Goal: Information Seeking & Learning: Compare options

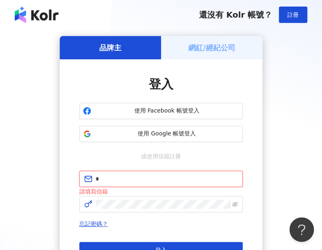
type input "**********"
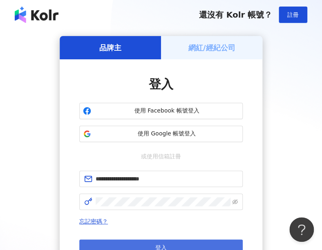
click at [173, 242] on button "登入" at bounding box center [161, 247] width 164 height 16
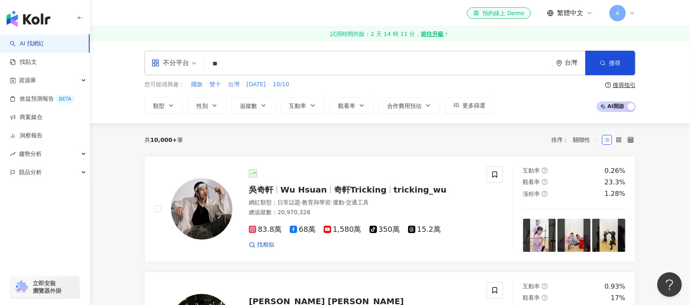
type input "*"
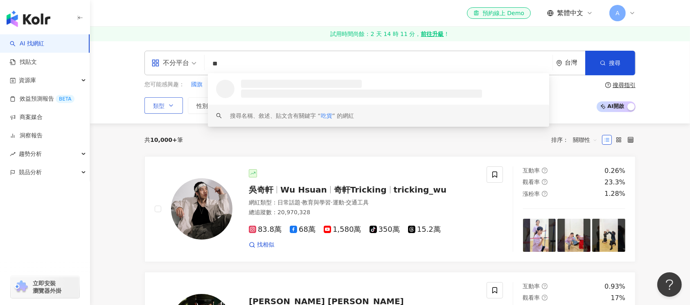
type input "**"
click at [174, 104] on button "類型" at bounding box center [163, 105] width 38 height 16
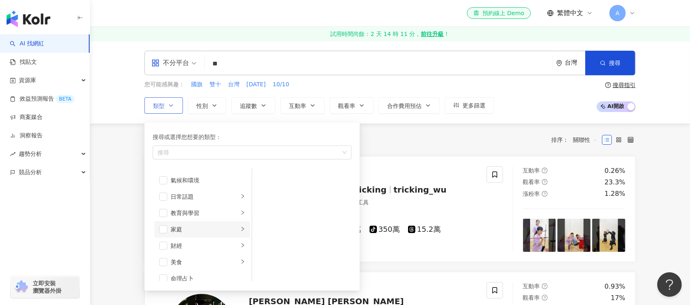
scroll to position [54, 0]
click at [167, 234] on li "美食" at bounding box center [202, 238] width 96 height 16
click at [163, 237] on span "button" at bounding box center [163, 238] width 8 height 8
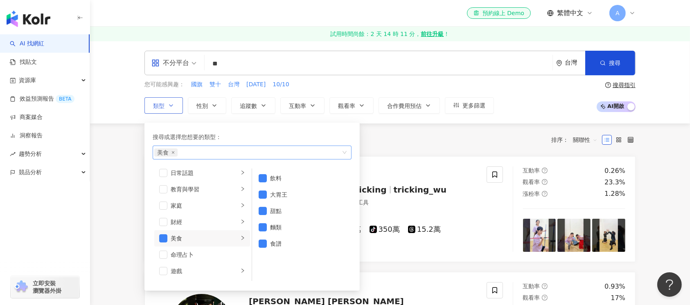
click at [207, 153] on div "美食" at bounding box center [247, 152] width 187 height 8
type input "**"
click at [268, 105] on button "追蹤數" at bounding box center [253, 105] width 44 height 16
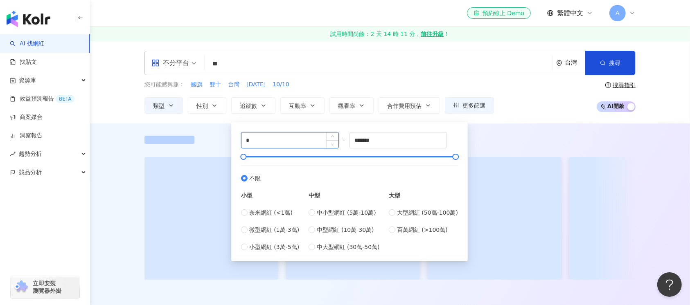
click at [276, 141] on input "*" at bounding box center [289, 141] width 97 height 16
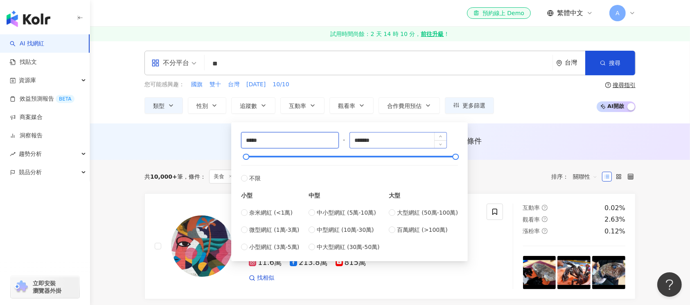
type input "*****"
drag, startPoint x: 395, startPoint y: 142, endPoint x: 260, endPoint y: 119, distance: 137.0
click at [260, 132] on div "***** - ******* 不限 小型 奈米網紅 (<1萬) 微型網紅 (1萬-3萬) 小型網紅 (3萬-5萬) 中型 中小型網紅 (5萬-10萬) 中型…" at bounding box center [349, 191] width 217 height 119
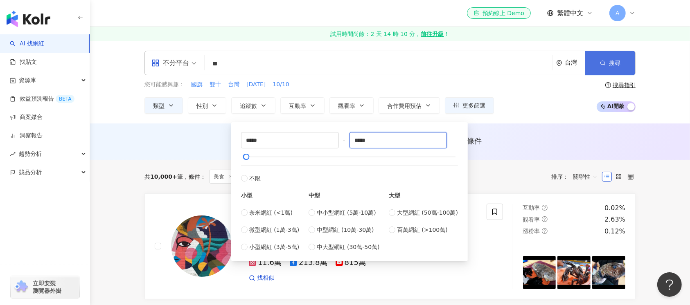
type input "*****"
click at [618, 61] on span "搜尋" at bounding box center [614, 63] width 11 height 7
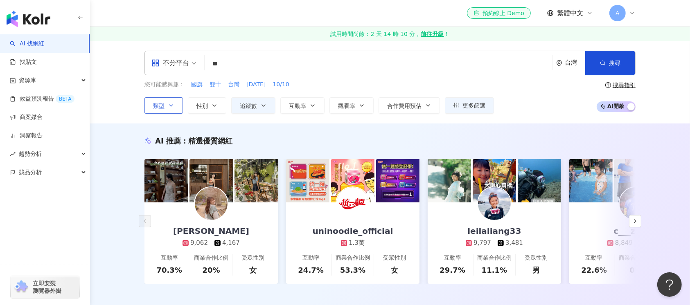
click at [173, 106] on icon "button" at bounding box center [171, 105] width 7 height 7
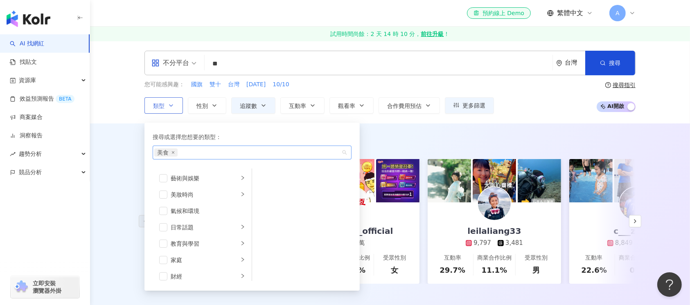
click at [205, 154] on div "美食" at bounding box center [247, 152] width 187 height 8
type input "**"
click at [613, 64] on span "搜尋" at bounding box center [614, 63] width 11 height 7
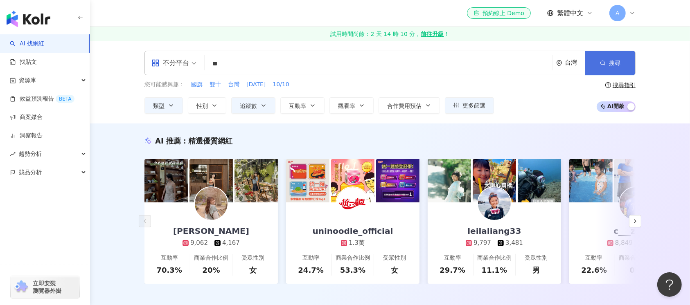
click at [614, 60] on span "搜尋" at bounding box center [614, 63] width 11 height 7
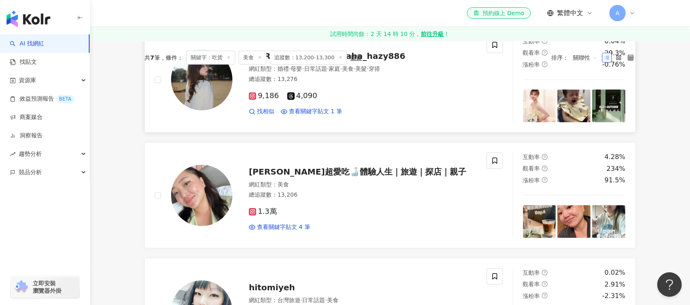
scroll to position [54, 0]
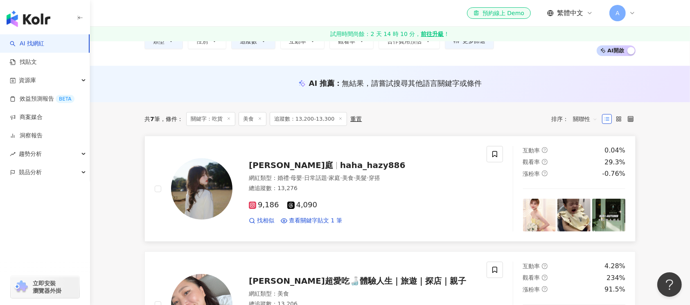
click at [210, 189] on img at bounding box center [201, 188] width 61 height 61
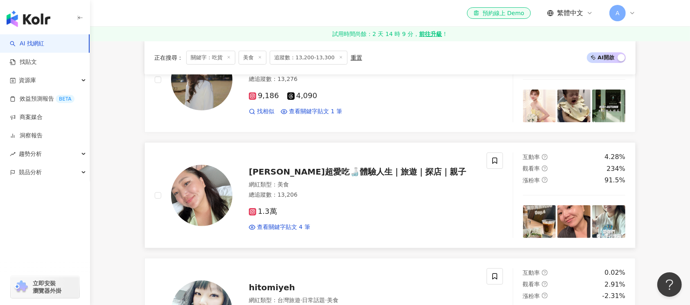
click at [208, 211] on img at bounding box center [201, 195] width 61 height 61
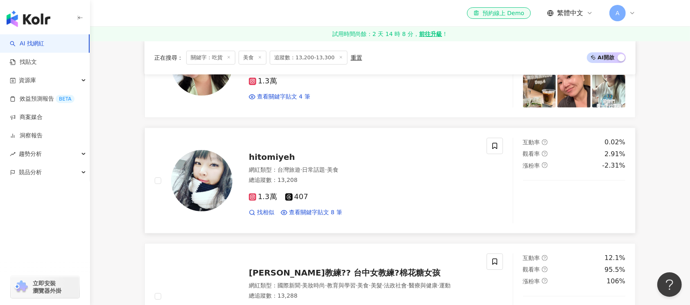
scroll to position [327, 0]
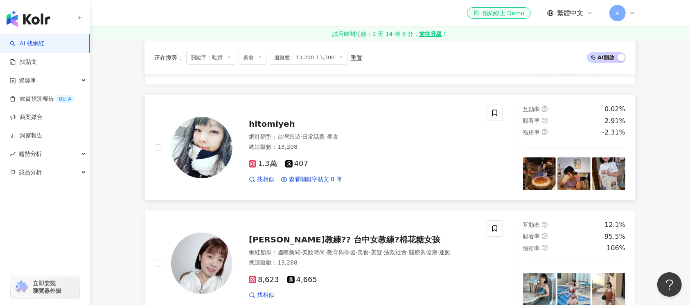
click at [211, 153] on img at bounding box center [201, 147] width 61 height 61
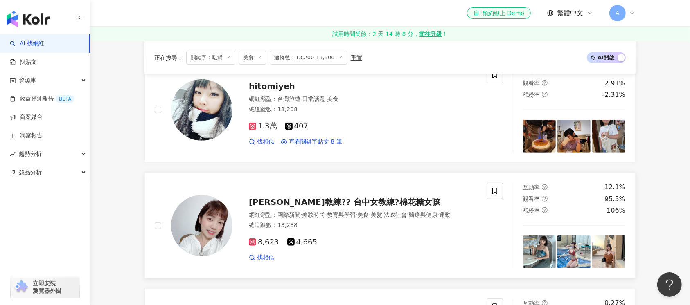
scroll to position [382, 0]
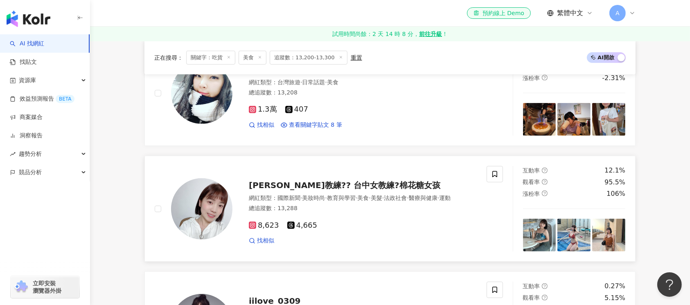
click at [203, 217] on img at bounding box center [201, 208] width 61 height 61
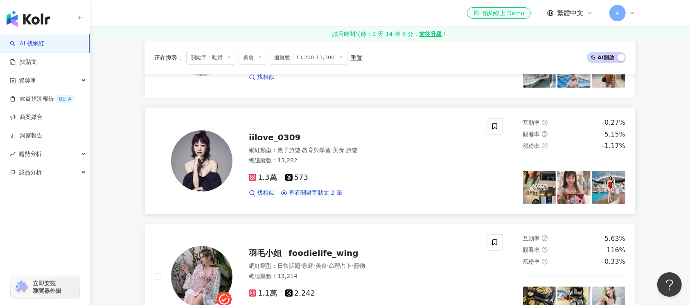
click at [215, 173] on img at bounding box center [201, 160] width 61 height 61
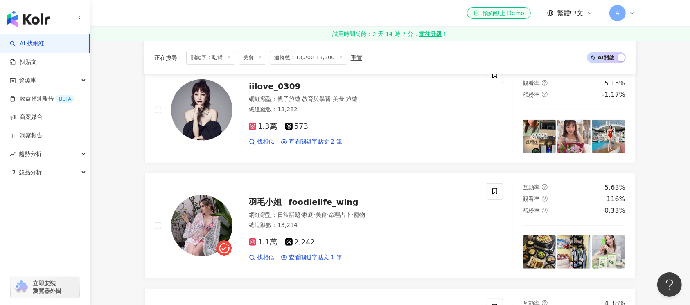
scroll to position [654, 0]
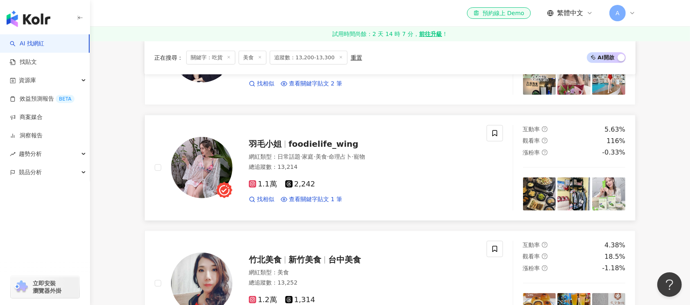
click at [201, 185] on img at bounding box center [201, 167] width 61 height 61
click at [212, 273] on img at bounding box center [201, 283] width 61 height 61
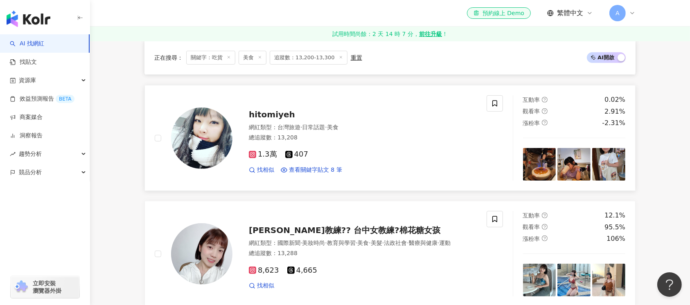
scroll to position [0, 0]
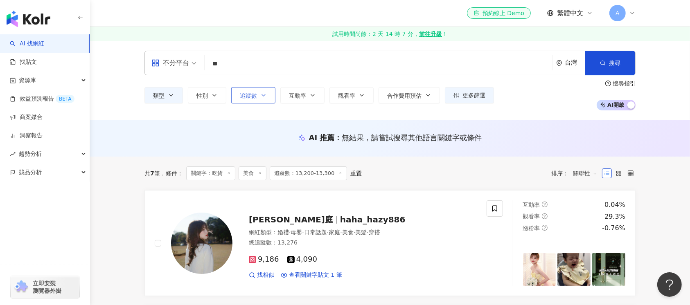
click at [267, 99] on button "追蹤數" at bounding box center [253, 95] width 44 height 16
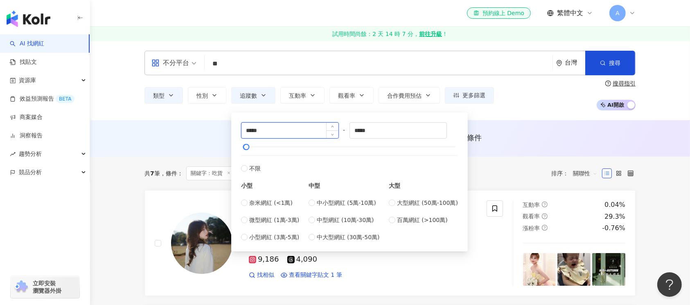
click at [251, 129] on input "*****" at bounding box center [289, 131] width 97 height 16
type input "*****"
click at [363, 130] on input "*****" at bounding box center [398, 131] width 97 height 16
click at [616, 61] on span "搜尋" at bounding box center [614, 63] width 11 height 7
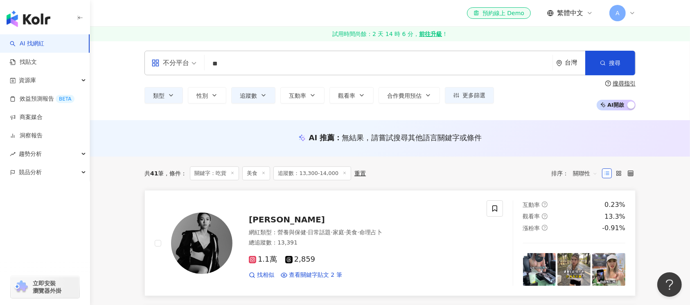
scroll to position [54, 0]
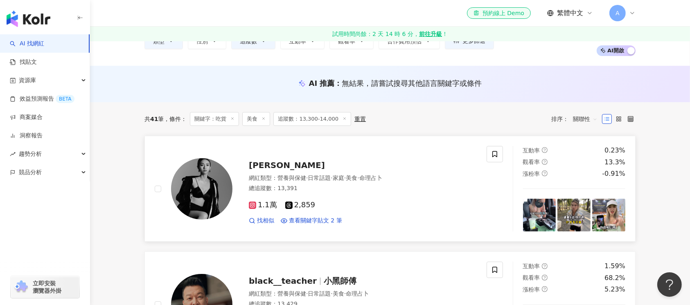
click at [206, 208] on img at bounding box center [201, 188] width 61 height 61
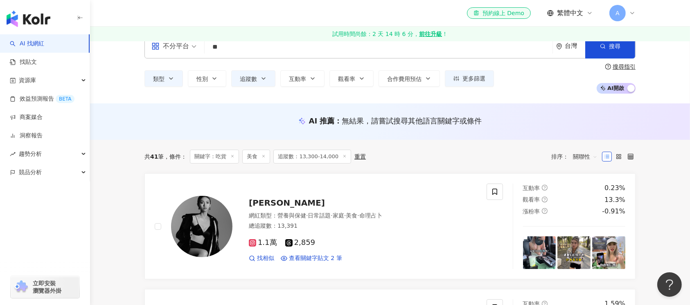
scroll to position [0, 0]
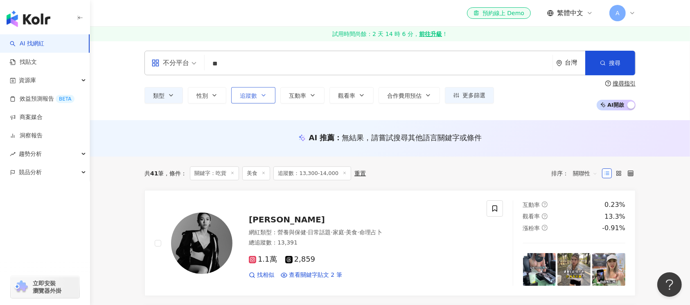
click at [263, 93] on icon "button" at bounding box center [263, 95] width 7 height 7
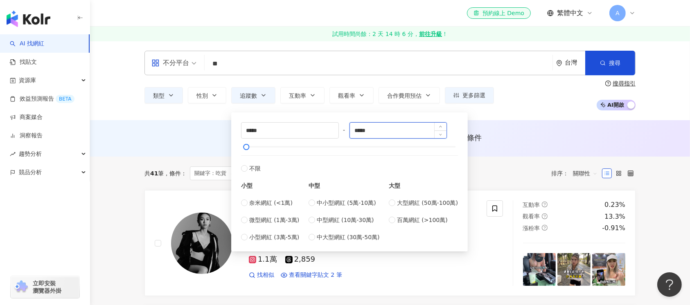
click at [361, 133] on input "*****" at bounding box center [398, 131] width 97 height 16
type input "*****"
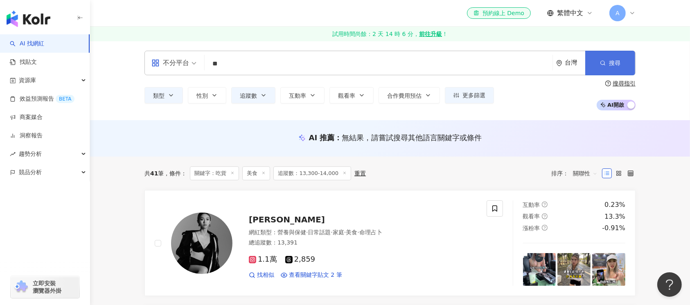
click at [609, 64] on span "搜尋" at bounding box center [614, 63] width 11 height 7
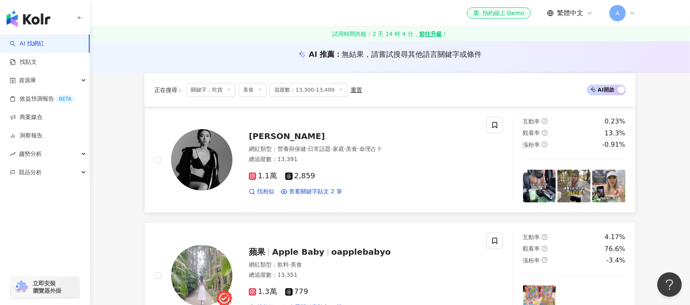
scroll to position [218, 0]
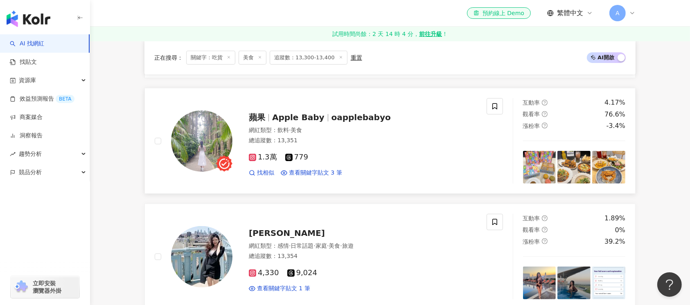
click at [200, 153] on img at bounding box center [201, 140] width 61 height 61
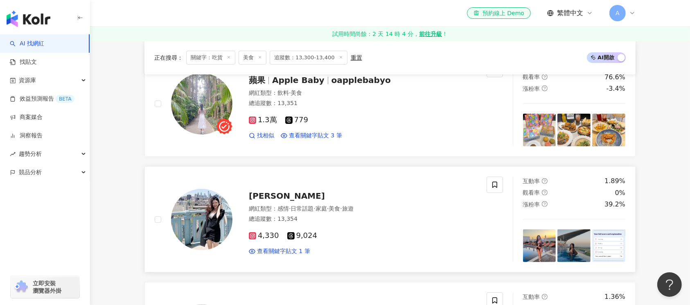
scroll to position [272, 0]
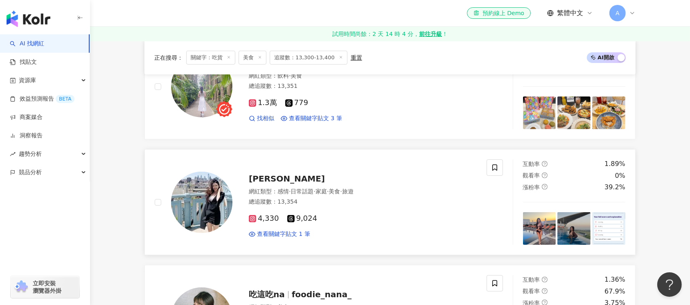
click at [206, 204] on img at bounding box center [201, 202] width 61 height 61
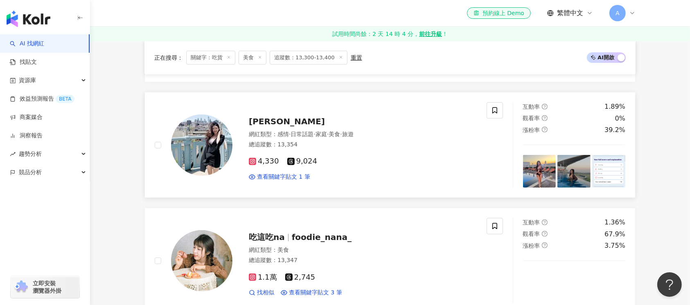
scroll to position [382, 0]
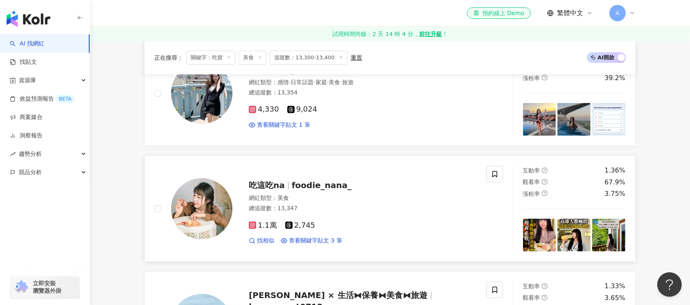
click at [197, 216] on img at bounding box center [201, 208] width 61 height 61
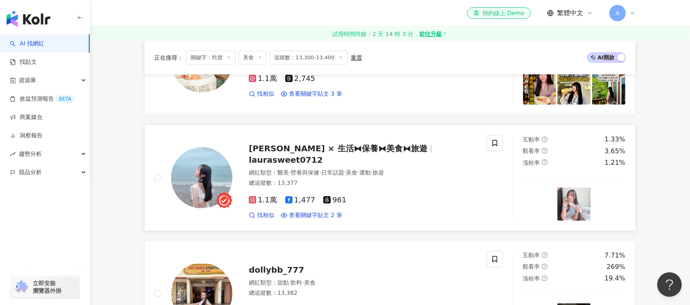
scroll to position [545, 0]
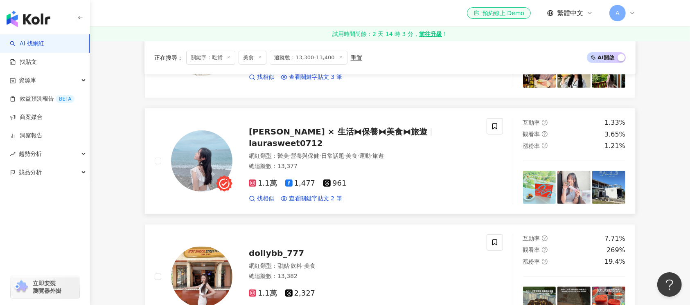
click at [202, 167] on img at bounding box center [201, 160] width 61 height 61
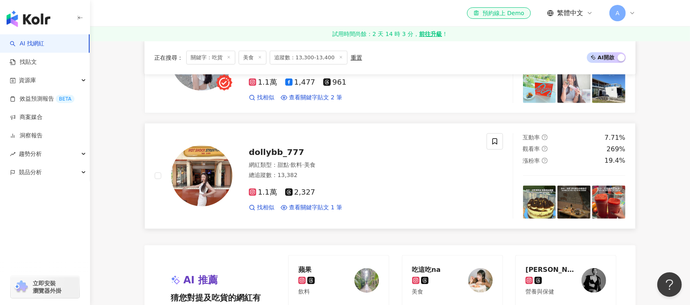
scroll to position [654, 0]
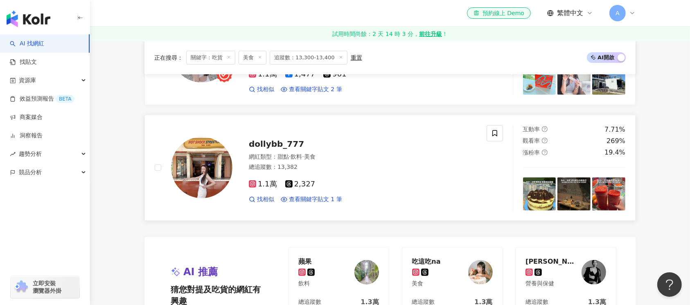
click at [207, 183] on img at bounding box center [201, 167] width 61 height 61
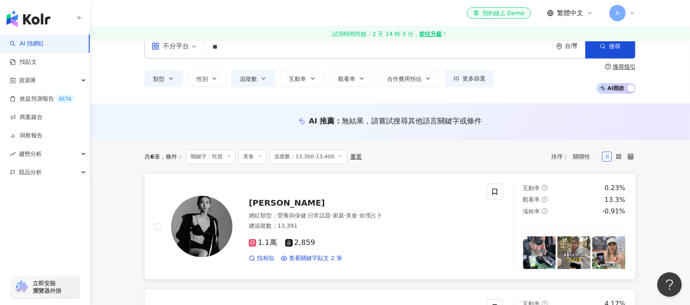
scroll to position [0, 0]
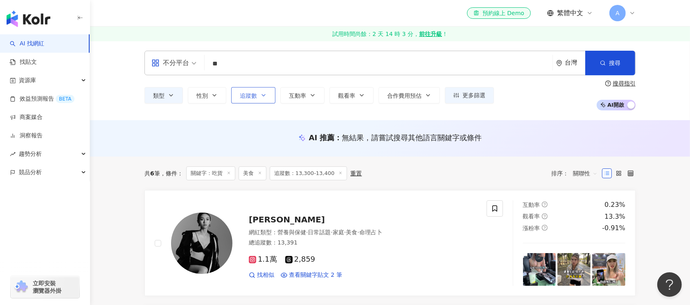
click at [269, 95] on button "追蹤數" at bounding box center [253, 95] width 44 height 16
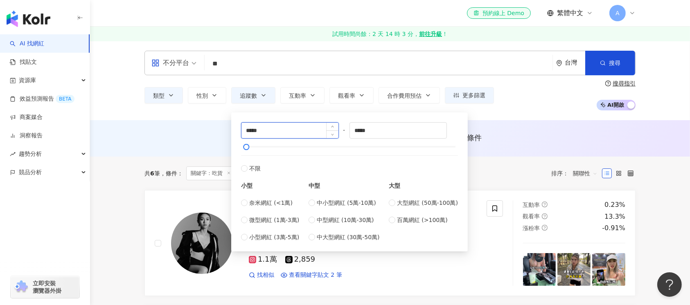
click at [252, 132] on input "*****" at bounding box center [289, 131] width 97 height 16
type input "*****"
click at [367, 133] on input "*****" at bounding box center [398, 131] width 97 height 16
type input "*****"
click at [607, 59] on button "搜尋" at bounding box center [610, 63] width 50 height 25
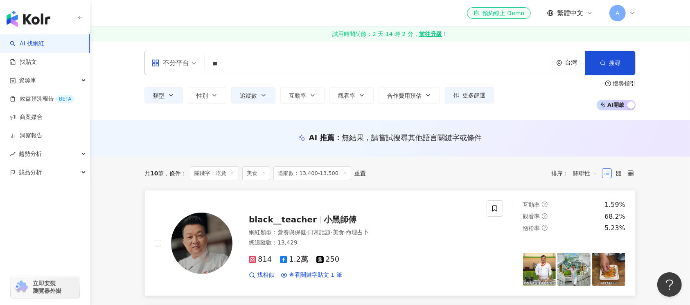
click at [209, 261] on img at bounding box center [201, 243] width 61 height 61
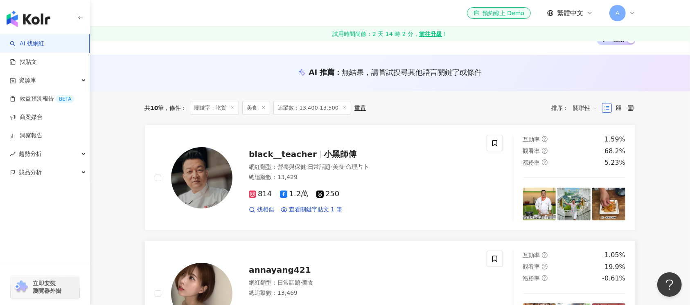
scroll to position [164, 0]
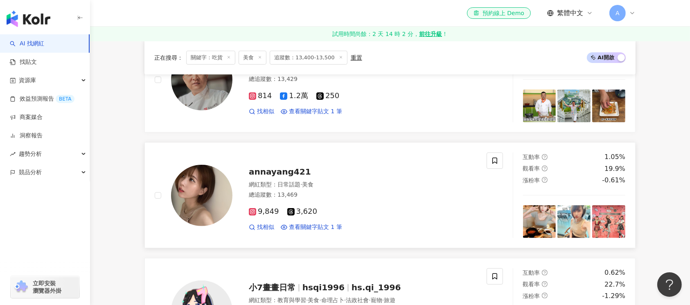
click at [191, 202] on img at bounding box center [201, 195] width 61 height 61
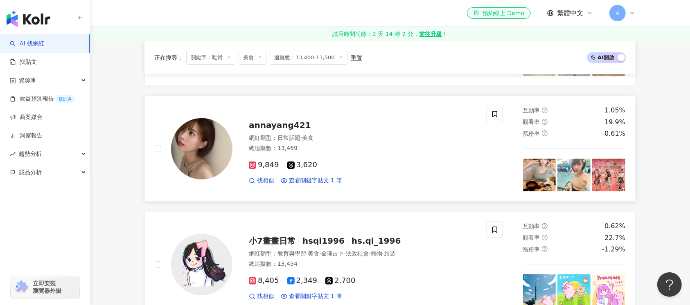
scroll to position [272, 0]
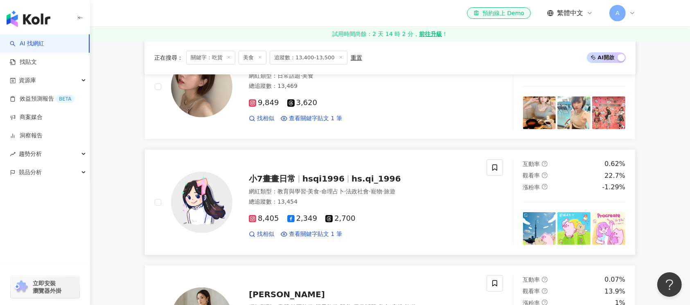
click at [209, 202] on img at bounding box center [201, 202] width 61 height 61
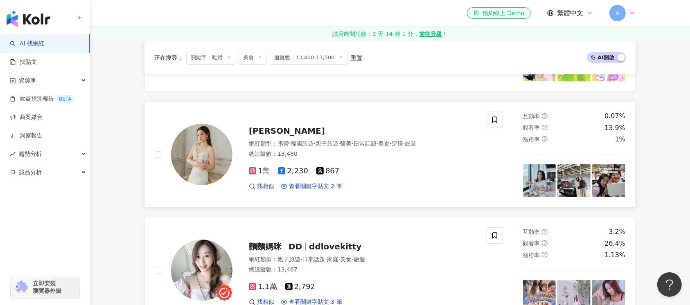
click at [191, 154] on img at bounding box center [201, 154] width 61 height 61
click at [216, 270] on img at bounding box center [201, 270] width 61 height 61
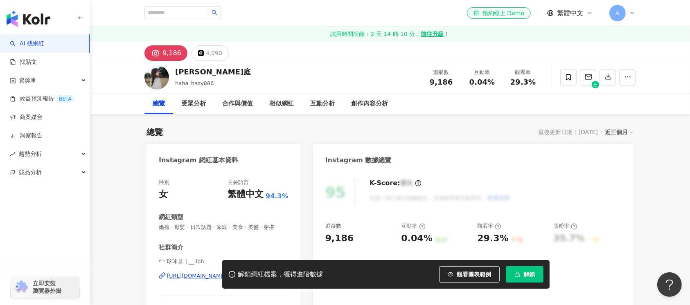
drag, startPoint x: 169, startPoint y: 72, endPoint x: 183, endPoint y: 70, distance: 14.1
click at [167, 72] on div "Cassie 若庭 haha_hazy886 追蹤數 9,186 互動率 0.04% 觀看率 29.3%" at bounding box center [390, 77] width 524 height 32
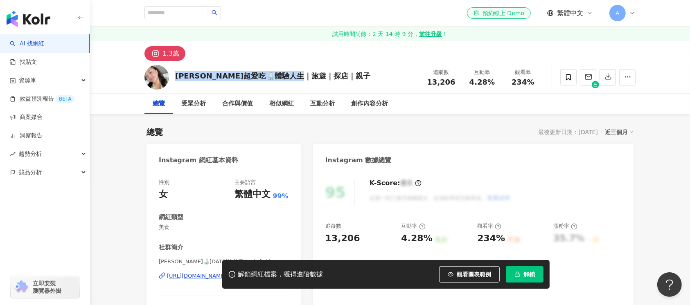
drag, startPoint x: 338, startPoint y: 80, endPoint x: 176, endPoint y: 80, distance: 162.0
click at [176, 80] on div "Mimi超愛吃🍶體驗人生｜旅遊｜探店｜親子 追蹤數 13,206 互動率 4.28% 觀看率 234%" at bounding box center [390, 77] width 524 height 32
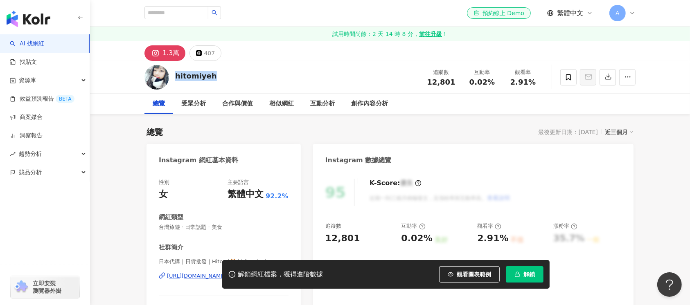
drag, startPoint x: 222, startPoint y: 74, endPoint x: 174, endPoint y: 79, distance: 48.0
click at [174, 79] on div "hitomiyeh 追蹤數 12,801 互動率 0.02% 觀看率 2.91%" at bounding box center [390, 77] width 524 height 32
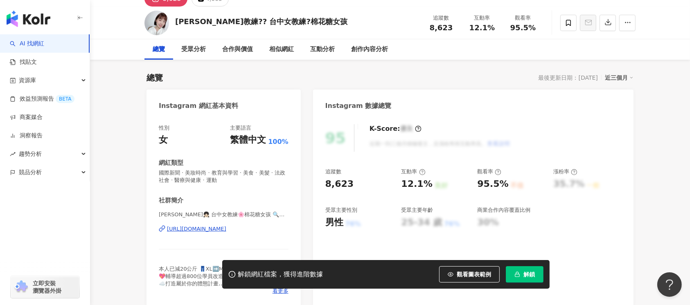
scroll to position [100, 0]
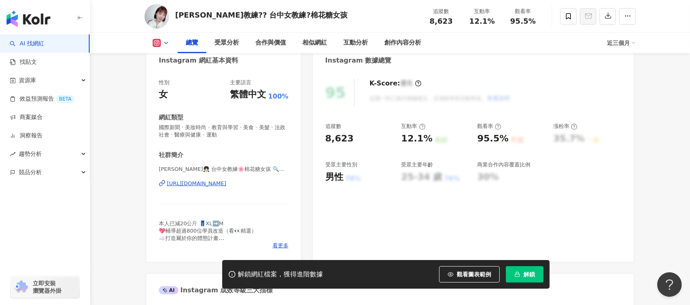
click at [226, 183] on div "[URL][DOMAIN_NAME]" at bounding box center [196, 183] width 59 height 7
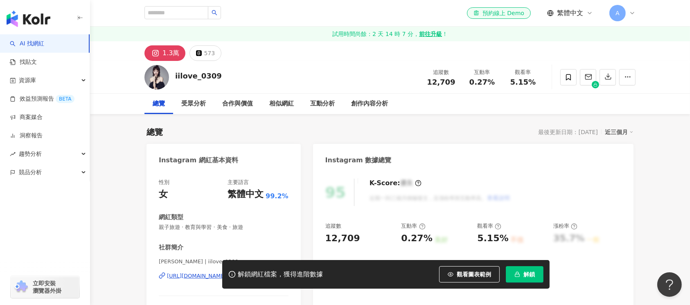
drag, startPoint x: 232, startPoint y: 76, endPoint x: 174, endPoint y: 76, distance: 58.1
click at [174, 76] on div "iilove_0309 追蹤數 12,709 互動率 0.27% 觀看率 5.15%" at bounding box center [390, 77] width 524 height 32
drag, startPoint x: 216, startPoint y: 69, endPoint x: 174, endPoint y: 68, distance: 41.7
click at [174, 68] on div "羽毛小姐 foodielife_wing 追蹤數 10,972 互動率 5.63% 觀看率 116%" at bounding box center [390, 77] width 524 height 32
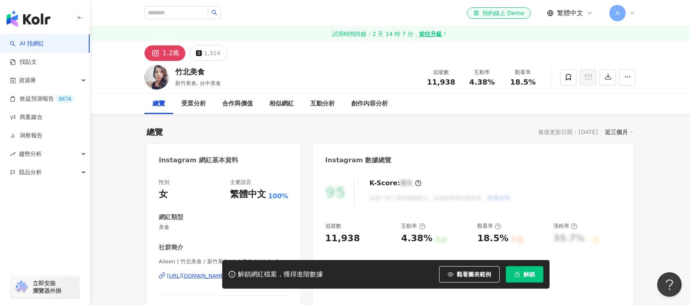
click at [172, 70] on div "竹北美食 新竹美食, 台中美食 追蹤數 11,938 互動率 4.38% 觀看率 18.5%" at bounding box center [390, 77] width 524 height 32
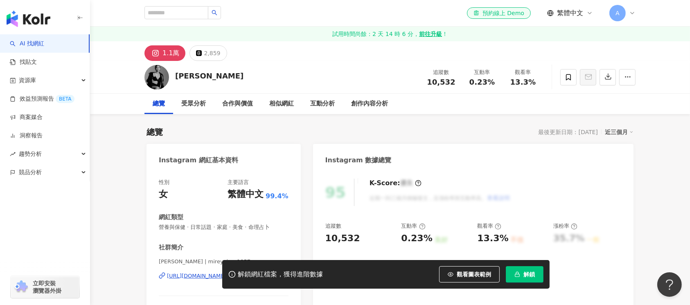
drag, startPoint x: 180, startPoint y: 78, endPoint x: 174, endPoint y: 76, distance: 5.9
click at [173, 76] on div "Yuna 尤娜 追蹤數 10,532 互動率 0.23% 觀看率 13.3%" at bounding box center [390, 77] width 524 height 32
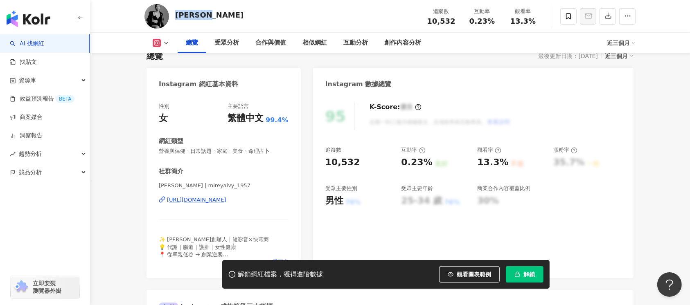
scroll to position [164, 0]
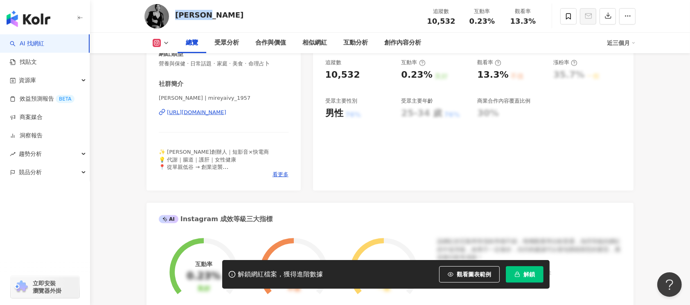
click at [226, 113] on div "https://www.instagram.com/mireyaivy_1957/" at bounding box center [196, 112] width 59 height 7
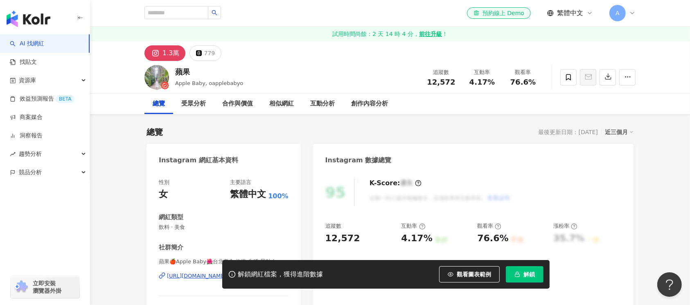
click at [174, 75] on div "蘋果 Apple Baby, oapplebabyo 追蹤數 12,572 互動率 4.17% 觀看率 76.6%" at bounding box center [390, 77] width 524 height 32
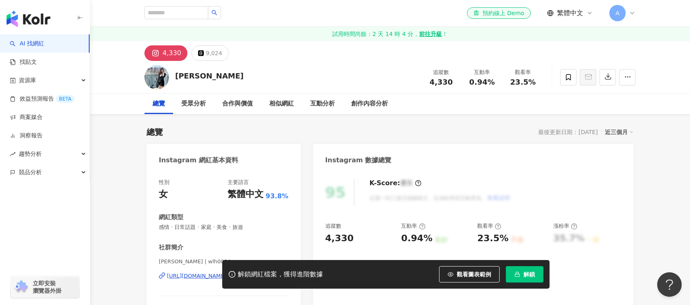
click at [164, 77] on div "[PERSON_NAME] 追蹤數 4,330 互動率 0.94% 觀看率 23.5%" at bounding box center [390, 77] width 524 height 32
drag, startPoint x: 250, startPoint y: 77, endPoint x: 147, endPoint y: 11, distance: 122.9
click at [173, 76] on div "[PERSON_NAME] 追蹤數 4,330 互動率 0.94% 觀看率 23.5%" at bounding box center [390, 77] width 524 height 32
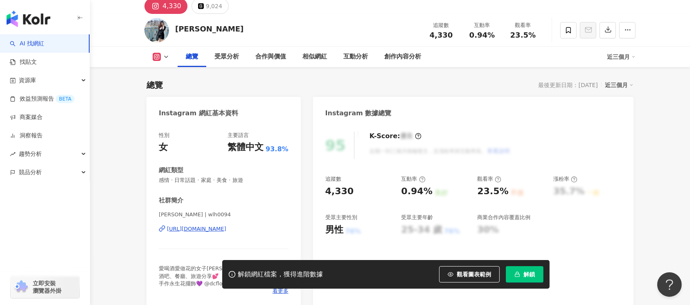
scroll to position [109, 0]
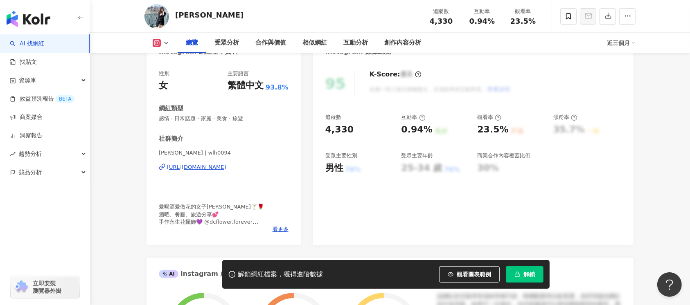
click at [223, 169] on div "https://www.instagram.com/wlh0094/" at bounding box center [196, 167] width 59 height 7
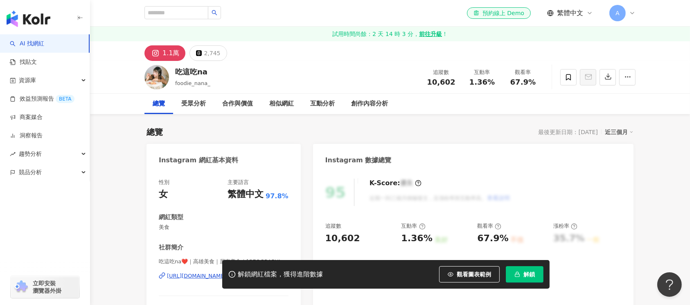
drag, startPoint x: 225, startPoint y: 75, endPoint x: 167, endPoint y: 76, distance: 57.3
click at [167, 76] on div "吃這吃na foodie_nana_ 追蹤數 10,602 互動率 1.36% 觀看率 67.9%" at bounding box center [390, 77] width 524 height 32
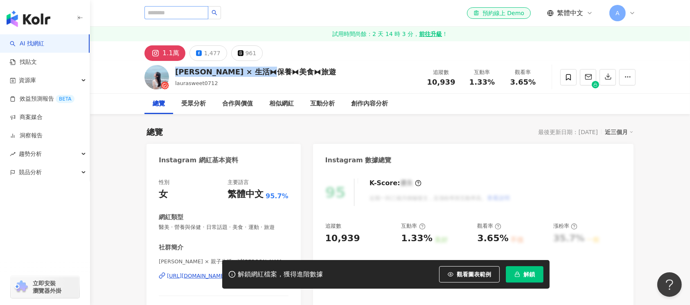
drag, startPoint x: 295, startPoint y: 71, endPoint x: 183, endPoint y: 19, distance: 123.2
click at [174, 73] on div "[PERSON_NAME] × 生活⧓保養⧓美食⧓旅遊 laurasweet0712 追蹤數 10,939 互動率 1.33% 觀看率 3.65%" at bounding box center [390, 77] width 524 height 32
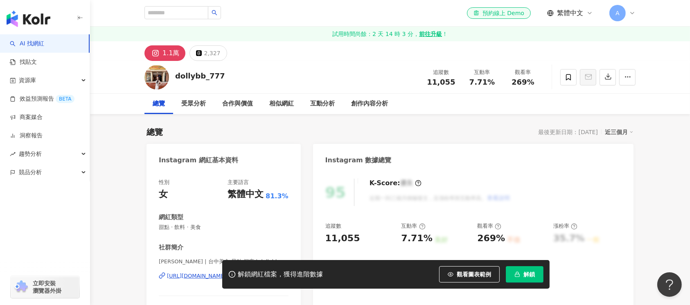
drag, startPoint x: 171, startPoint y: 74, endPoint x: 203, endPoint y: 86, distance: 34.3
click at [173, 75] on div "dollybb_777 追蹤數 11,055 互動率 7.71% 觀看率 269%" at bounding box center [390, 77] width 524 height 32
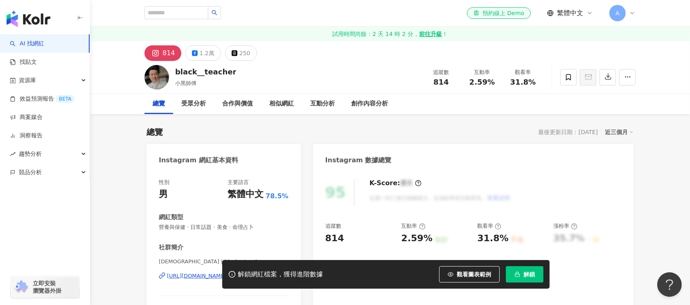
click at [173, 72] on div "black__teacher 小黑師傅 追蹤數 814 互動率 2.59% 觀看率 31.8%" at bounding box center [390, 77] width 524 height 32
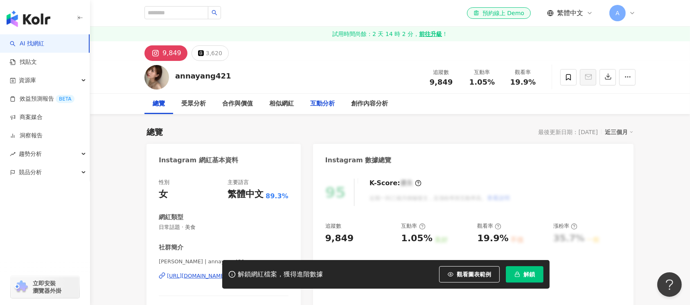
drag, startPoint x: 173, startPoint y: 80, endPoint x: 334, endPoint y: 103, distance: 162.8
click at [174, 79] on div "annayang421 追蹤數 9,849 互動率 1.05% 觀看率 19.9%" at bounding box center [390, 77] width 524 height 32
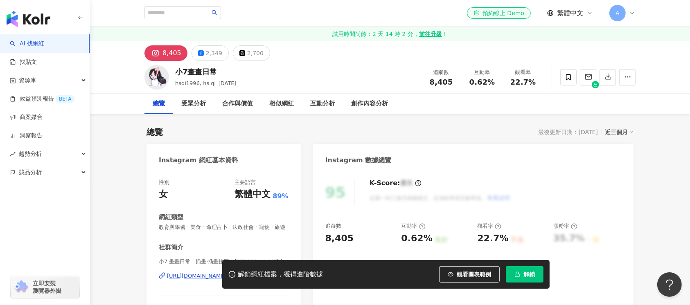
click at [175, 70] on div "小7畫畫日常" at bounding box center [205, 72] width 61 height 10
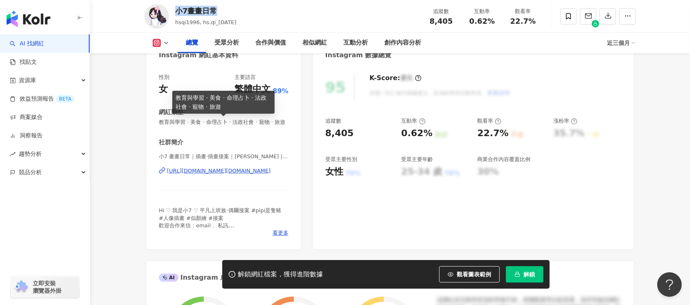
scroll to position [109, 0]
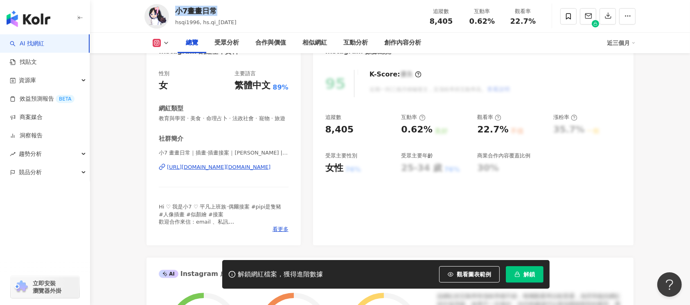
click at [210, 171] on div "https://www.instagram.com/hs.qi_1996/" at bounding box center [218, 167] width 103 height 7
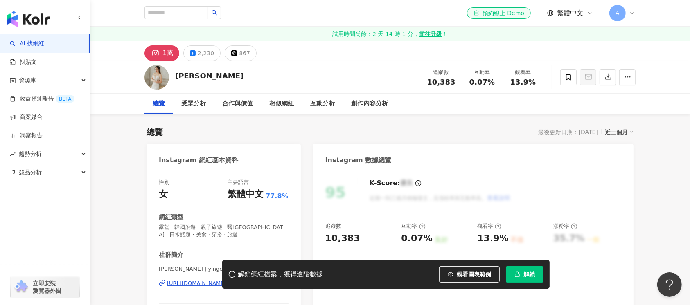
drag, startPoint x: 207, startPoint y: 70, endPoint x: 179, endPoint y: 76, distance: 28.4
click at [175, 76] on div "[PERSON_NAME] 追蹤數 10,383 互動率 0.07% 觀看率 13.9%" at bounding box center [390, 77] width 524 height 32
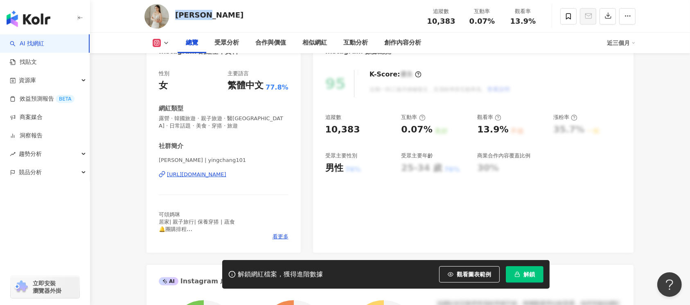
click at [226, 173] on div "https://www.instagram.com/yingchang101/" at bounding box center [196, 174] width 59 height 7
click at [525, 276] on span "解鎖" at bounding box center [528, 274] width 11 height 7
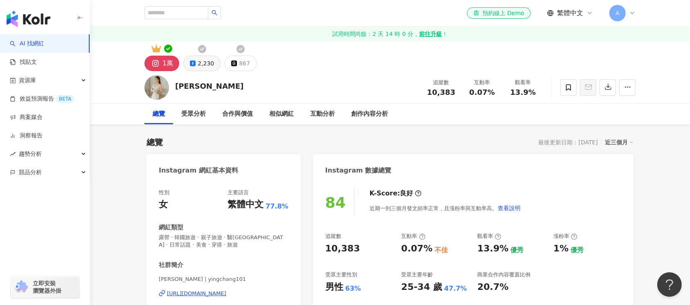
click at [202, 64] on div "2,230" at bounding box center [206, 63] width 16 height 11
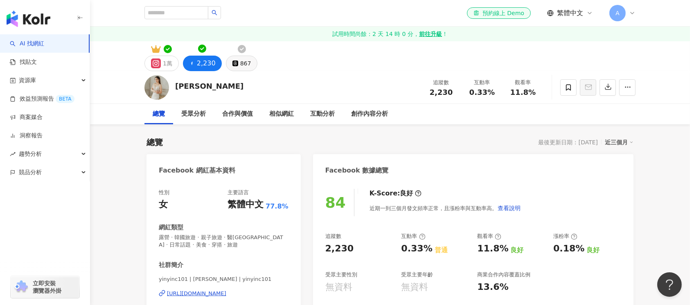
click at [236, 63] on button "867" at bounding box center [242, 64] width 32 height 16
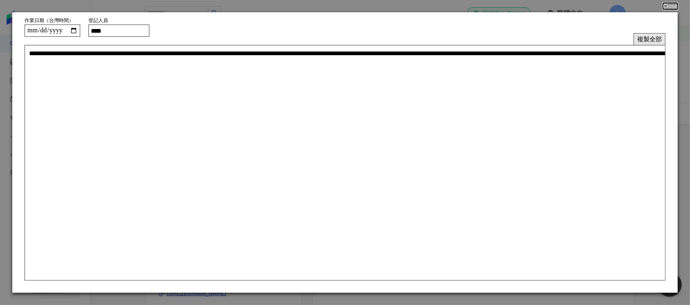
click at [645, 37] on button "複製全部" at bounding box center [649, 39] width 32 height 12
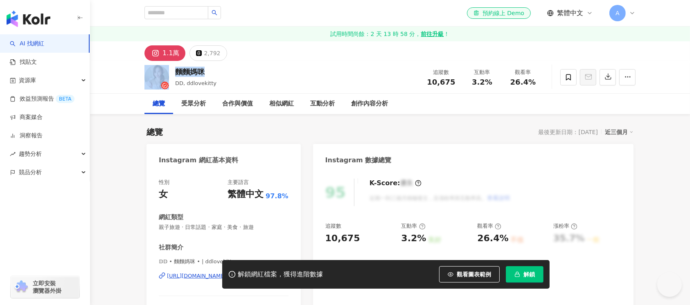
drag, startPoint x: 214, startPoint y: 70, endPoint x: 176, endPoint y: 70, distance: 38.5
click at [160, 73] on div "麵麵媽咪 DD, ddlovekitty 追蹤數 10,675 互動率 3.2% 觀看率 26.4%" at bounding box center [390, 77] width 524 height 32
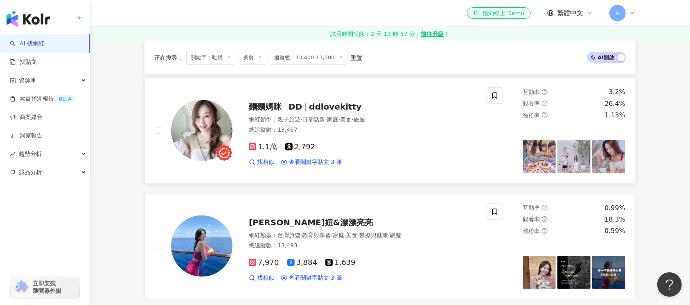
scroll to position [600, 0]
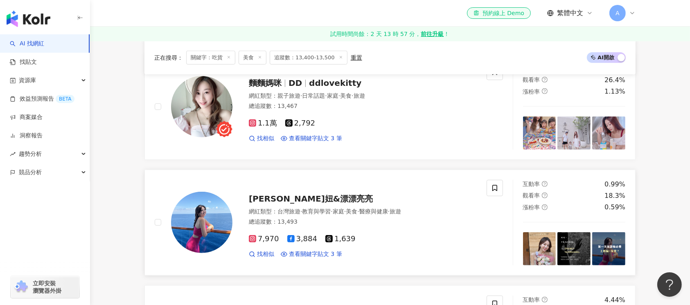
click at [208, 234] on img at bounding box center [201, 222] width 61 height 61
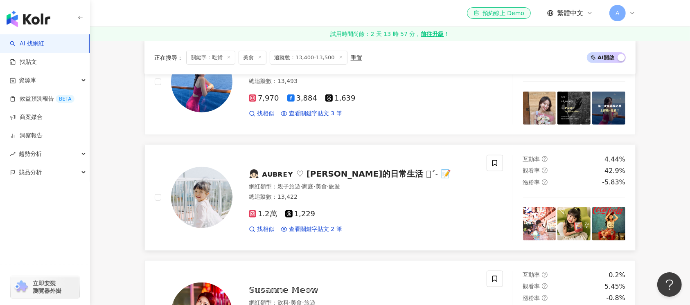
scroll to position [763, 0]
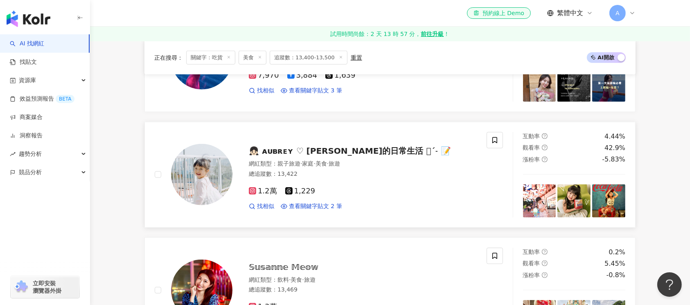
click at [216, 186] on img at bounding box center [201, 174] width 61 height 61
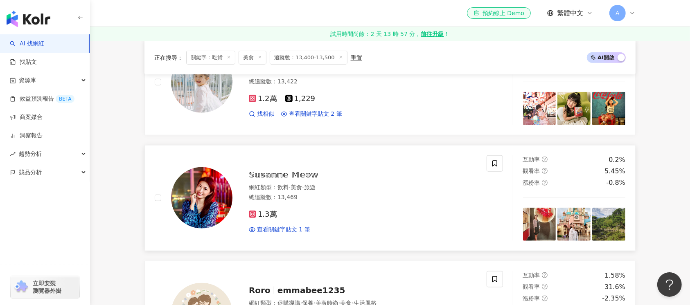
scroll to position [872, 0]
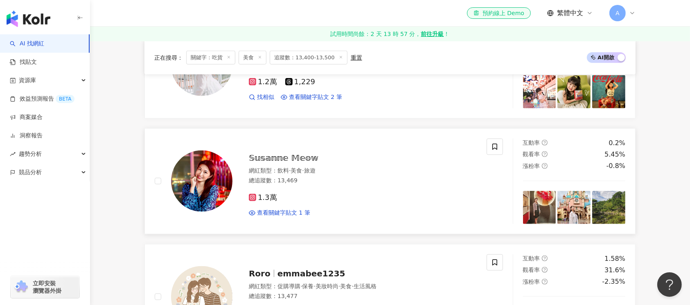
click at [194, 187] on img at bounding box center [201, 181] width 61 height 61
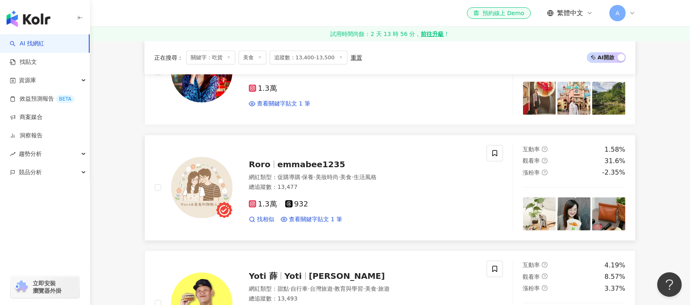
click at [196, 197] on img at bounding box center [201, 187] width 61 height 61
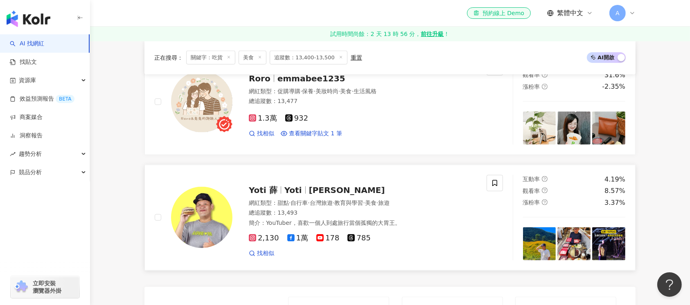
scroll to position [1091, 0]
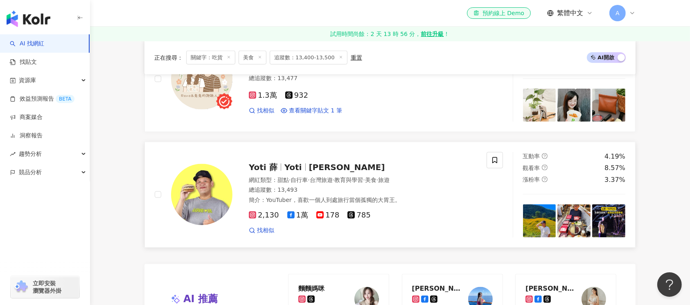
click at [201, 196] on img at bounding box center [201, 194] width 61 height 61
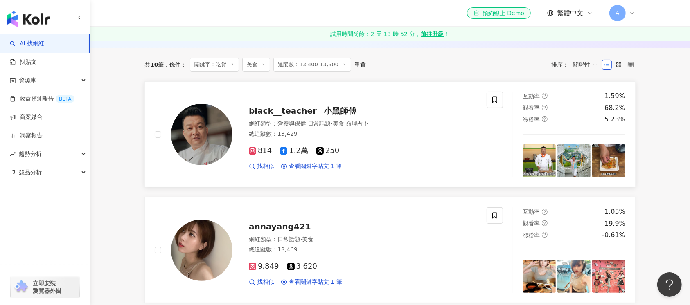
scroll to position [0, 0]
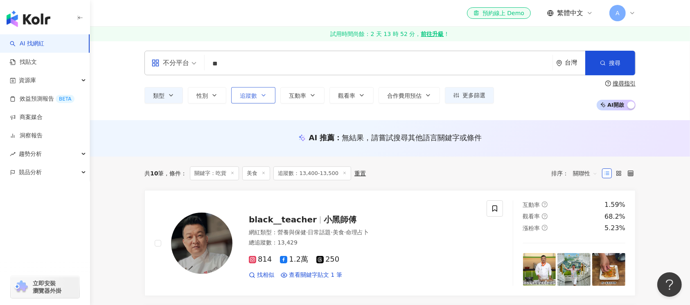
click at [267, 97] on button "追蹤數" at bounding box center [253, 95] width 44 height 16
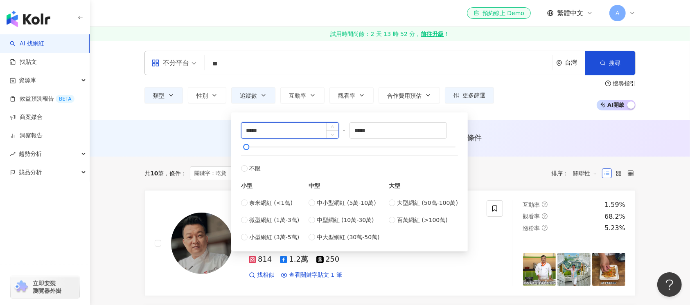
click at [254, 131] on input "*****" at bounding box center [289, 131] width 97 height 16
type input "*****"
click at [360, 131] on input "*****" at bounding box center [398, 131] width 97 height 16
type input "*****"
click at [606, 61] on button "搜尋" at bounding box center [610, 63] width 50 height 25
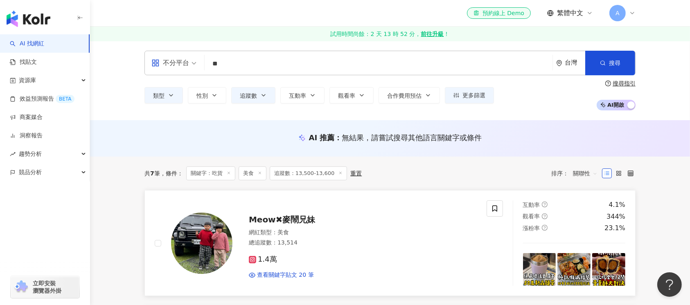
click at [215, 255] on img at bounding box center [201, 243] width 61 height 61
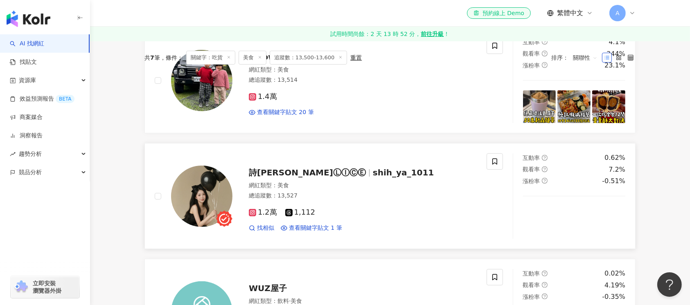
scroll to position [164, 0]
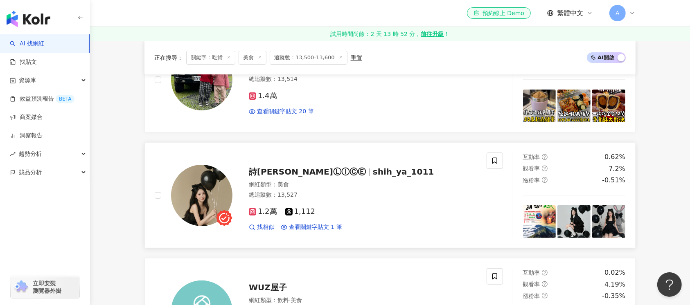
click at [207, 185] on img at bounding box center [201, 195] width 61 height 61
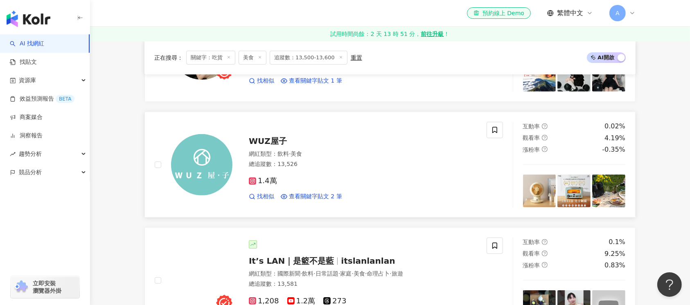
scroll to position [327, 0]
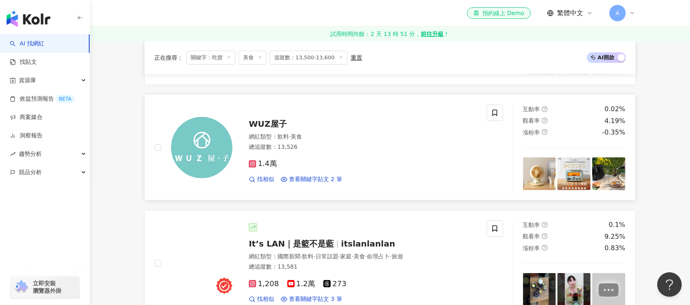
click at [191, 148] on img at bounding box center [201, 147] width 61 height 61
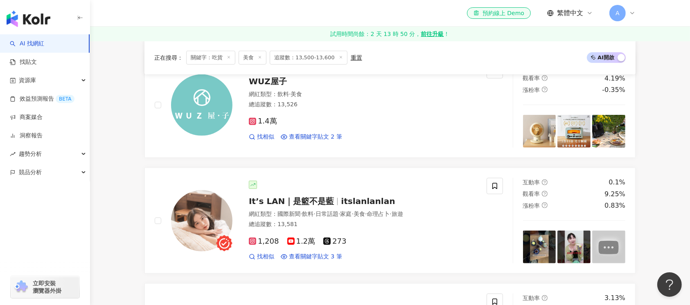
scroll to position [436, 0]
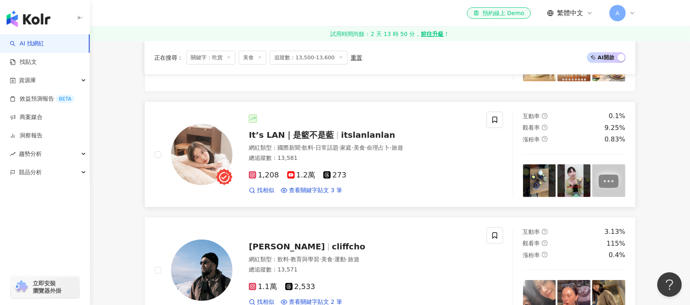
click at [197, 158] on img at bounding box center [201, 154] width 61 height 61
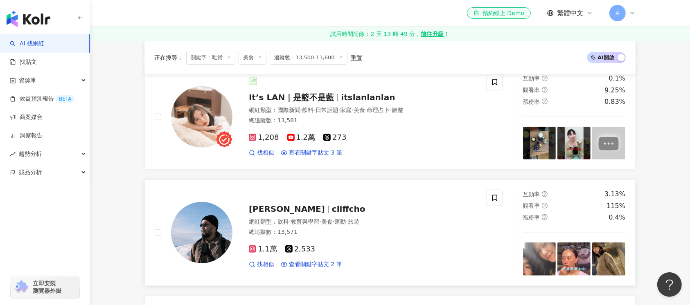
scroll to position [491, 0]
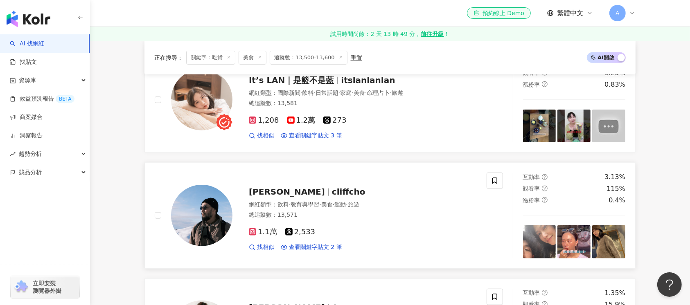
click at [196, 216] on img at bounding box center [201, 215] width 61 height 61
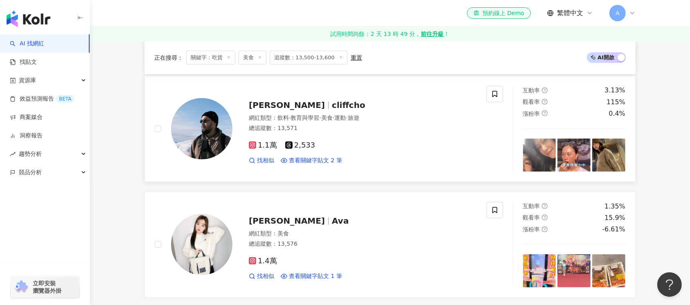
scroll to position [654, 0]
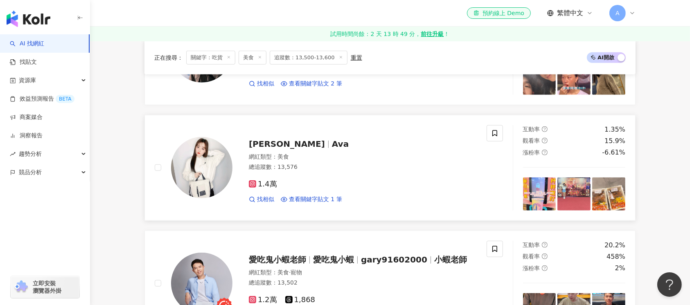
click at [201, 172] on img at bounding box center [201, 167] width 61 height 61
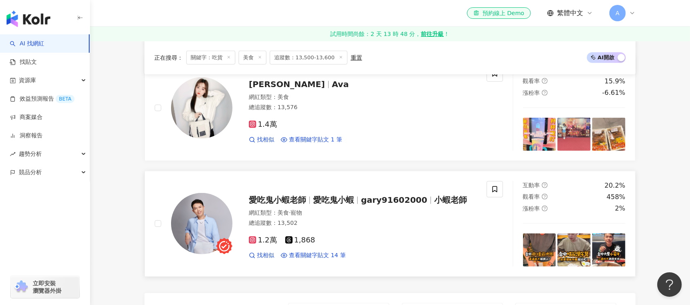
scroll to position [763, 0]
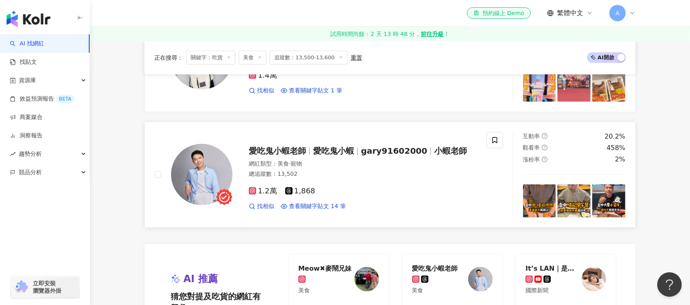
click at [204, 179] on img at bounding box center [201, 174] width 61 height 61
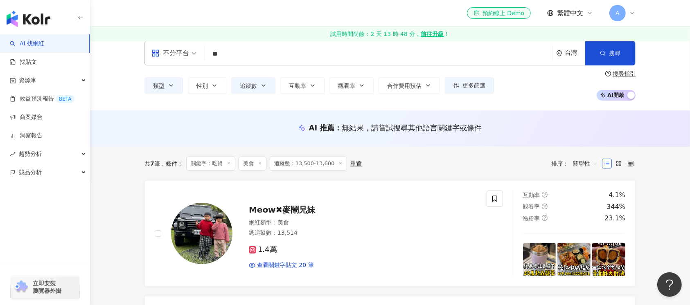
scroll to position [0, 0]
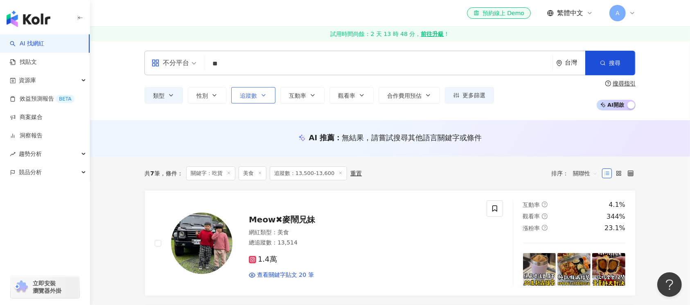
click at [263, 98] on icon "button" at bounding box center [263, 95] width 7 height 7
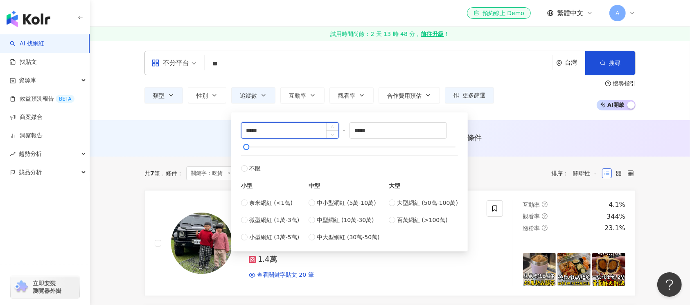
click at [254, 130] on input "*****" at bounding box center [289, 131] width 97 height 16
type input "*****"
click at [364, 132] on input "*****" at bounding box center [398, 131] width 97 height 16
type input "*****"
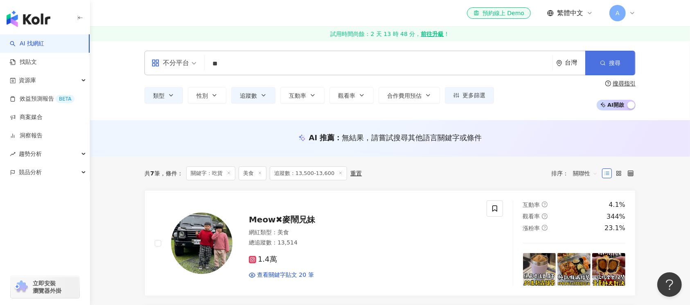
click at [605, 59] on button "搜尋" at bounding box center [610, 63] width 50 height 25
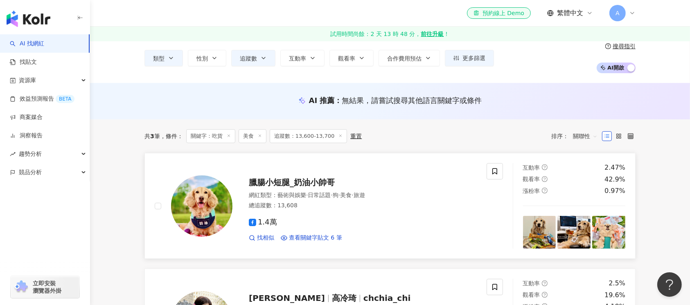
scroll to position [54, 0]
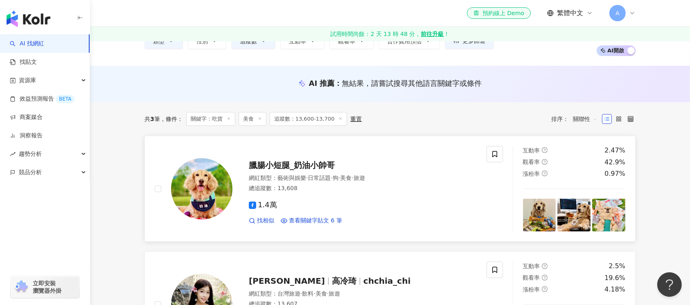
click at [201, 208] on img at bounding box center [201, 188] width 61 height 61
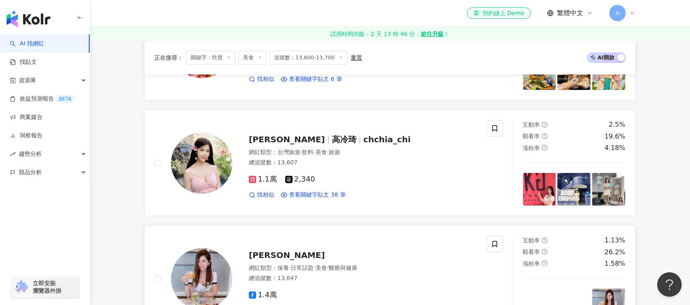
scroll to position [218, 0]
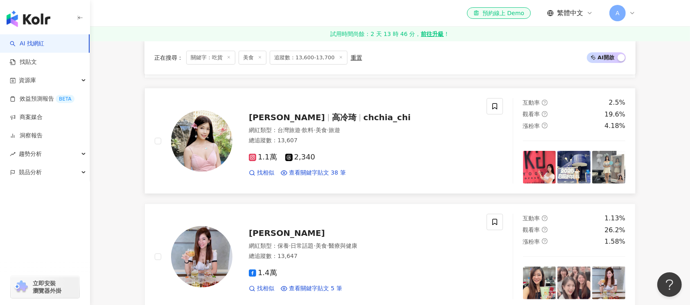
click at [208, 151] on img at bounding box center [201, 140] width 61 height 61
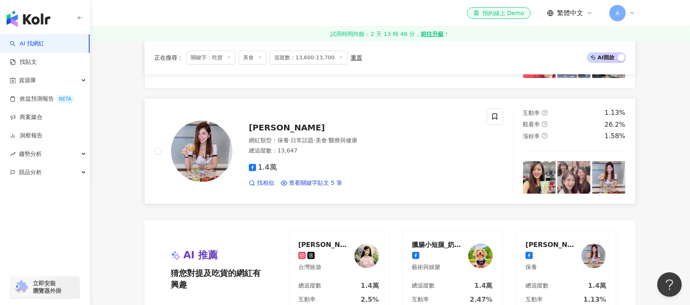
scroll to position [327, 0]
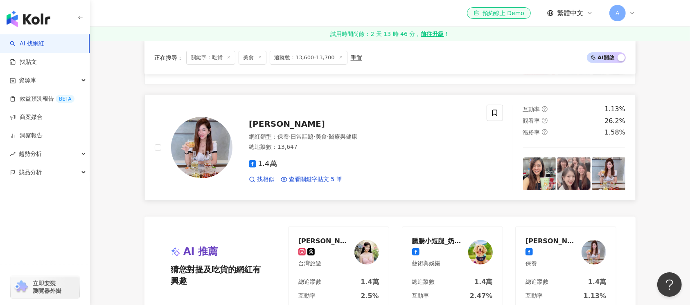
click at [209, 140] on img at bounding box center [201, 147] width 61 height 61
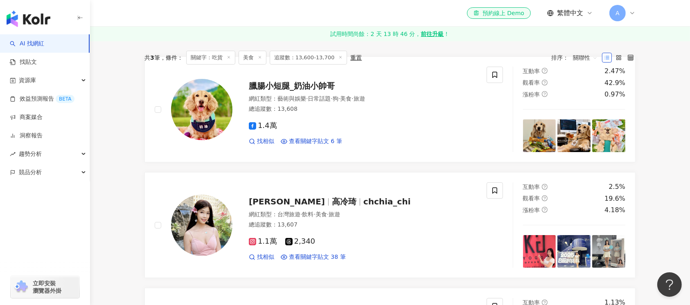
scroll to position [0, 0]
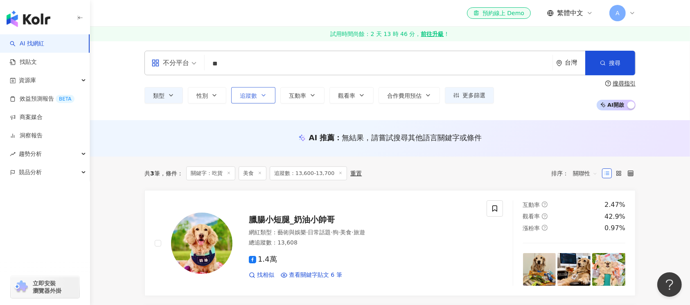
click at [261, 91] on button "追蹤數" at bounding box center [253, 95] width 44 height 16
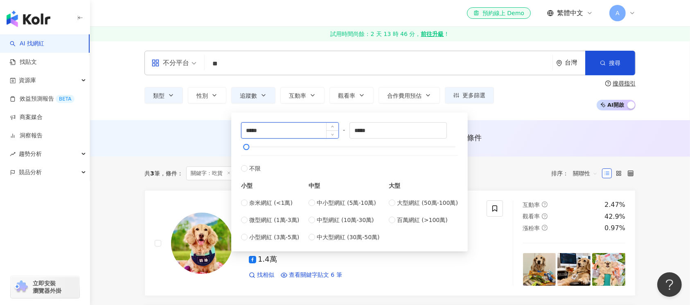
click at [253, 130] on input "*****" at bounding box center [289, 131] width 97 height 16
type input "*****"
click at [364, 131] on input "*****" at bounding box center [398, 131] width 97 height 16
type input "*****"
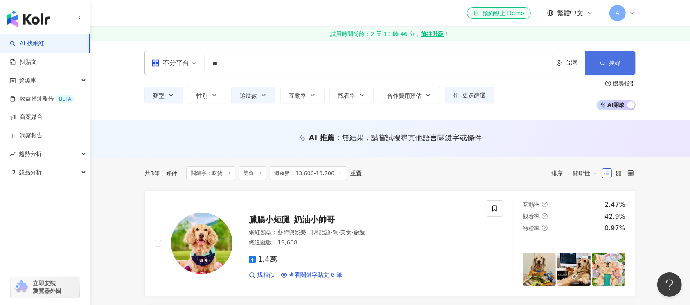
click at [599, 61] on button "搜尋" at bounding box center [610, 63] width 50 height 25
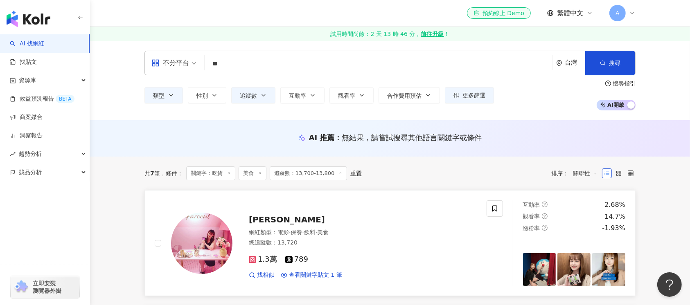
click at [205, 247] on img at bounding box center [201, 243] width 61 height 61
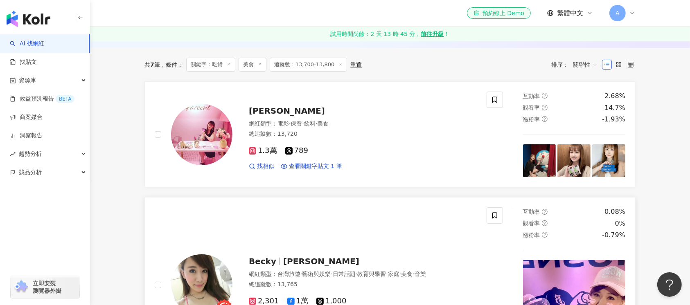
click at [214, 270] on img at bounding box center [201, 284] width 61 height 61
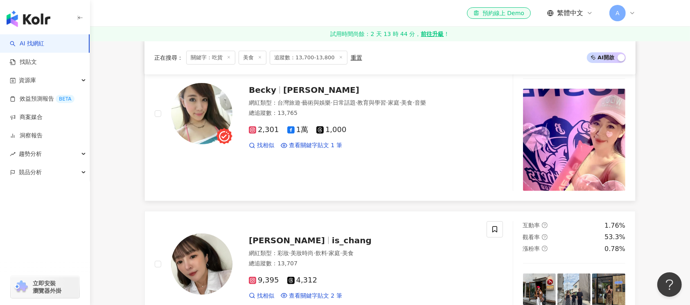
scroll to position [382, 0]
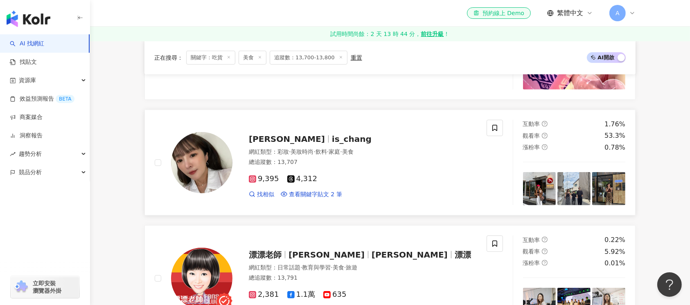
click at [207, 176] on img at bounding box center [201, 162] width 61 height 61
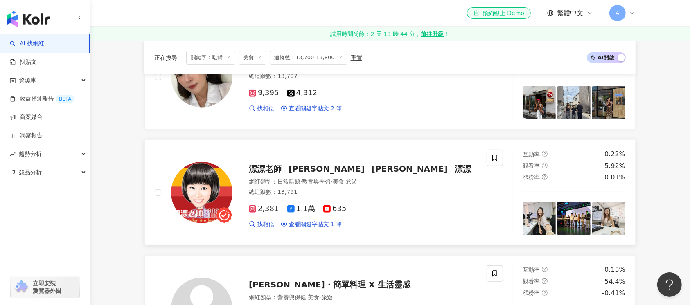
scroll to position [491, 0]
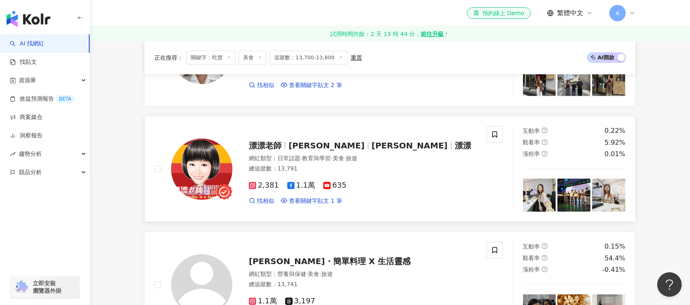
click at [197, 166] on img at bounding box center [201, 169] width 61 height 61
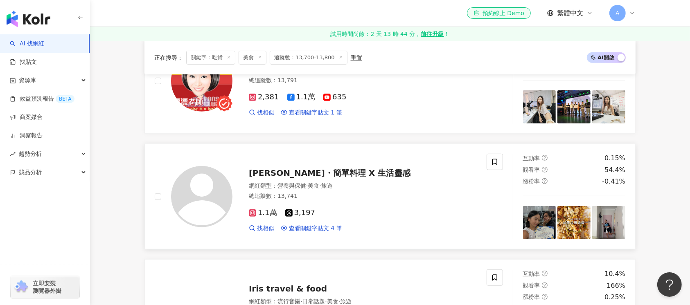
scroll to position [600, 0]
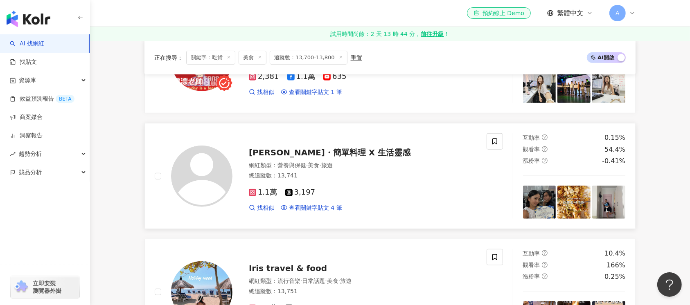
click at [207, 173] on img at bounding box center [201, 176] width 61 height 61
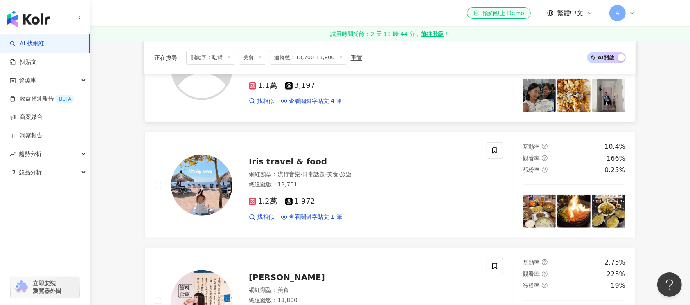
scroll to position [709, 0]
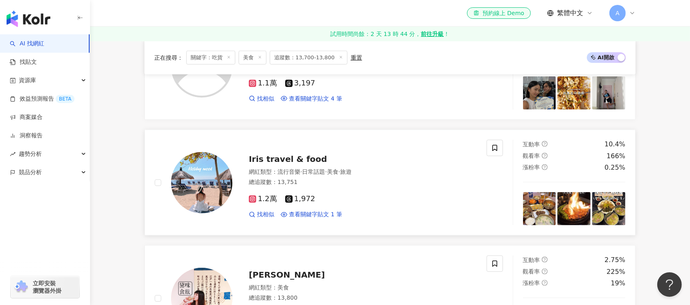
click at [199, 184] on img at bounding box center [201, 182] width 61 height 61
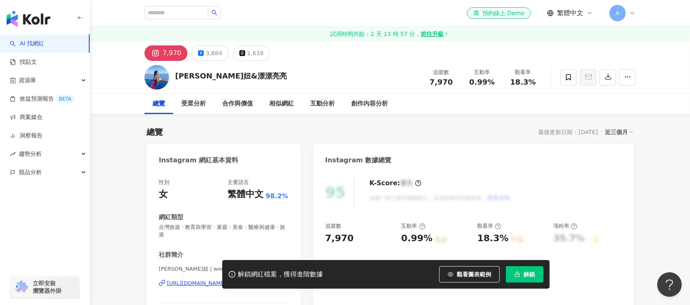
click at [164, 75] on div "[PERSON_NAME]妞&漂漂亮亮 追蹤數 7,970 互動率 0.99% 觀看率 18.3%" at bounding box center [390, 77] width 524 height 32
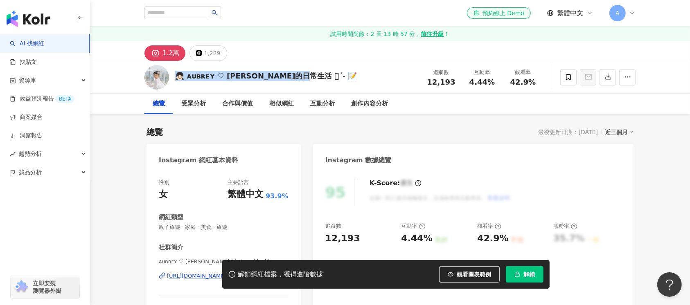
drag, startPoint x: 315, startPoint y: 75, endPoint x: 179, endPoint y: 76, distance: 135.4
click at [179, 76] on div "👧🏻 ᴀᴜʙʀᴇʏ ♡ [PERSON_NAME]的日常生活 𖤐ˊ˗ 📝 追蹤數 12,193 互動率 4.44% 觀看率 42.9%" at bounding box center [390, 77] width 524 height 32
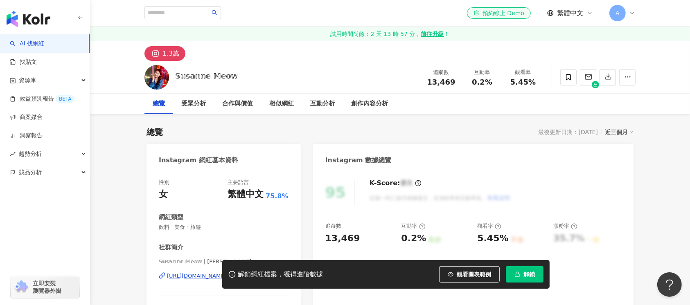
drag, startPoint x: 245, startPoint y: 78, endPoint x: 175, endPoint y: 77, distance: 70.8
click at [175, 77] on div "𝕊𝕦𝕤𝕒𝕟𝕟𝕖 𝕄𝕖𝕠𝕨 追蹤數 13,469 互動率 0.2% 觀看率 5.45%" at bounding box center [390, 77] width 524 height 32
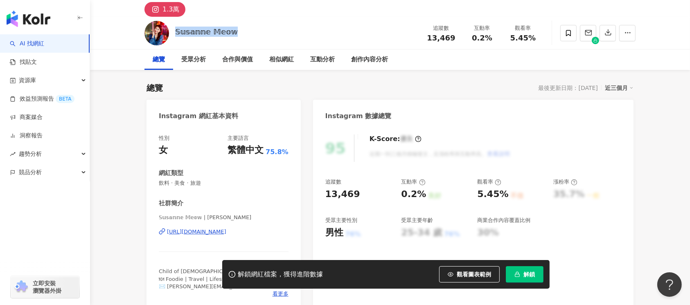
scroll to position [54, 0]
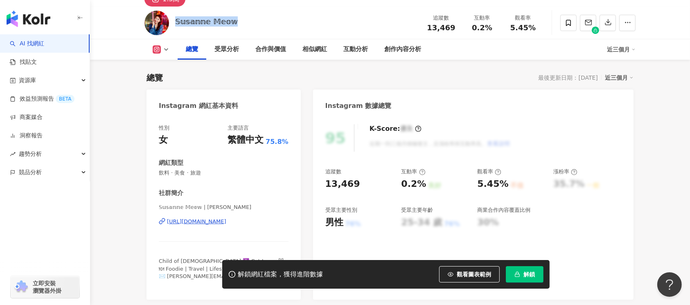
click at [211, 220] on div "[URL][DOMAIN_NAME]" at bounding box center [196, 221] width 59 height 7
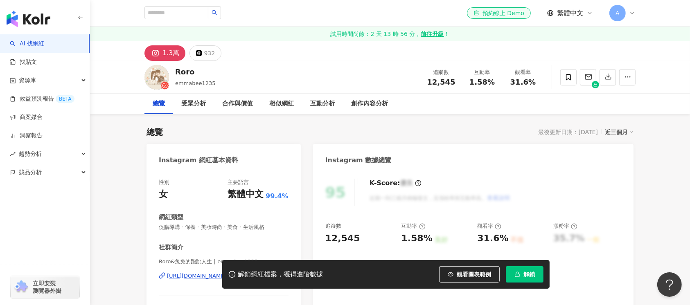
click at [170, 75] on div "Roro emmabee1235 追蹤數 12,545 互動率 1.58% 觀看率 31.6%" at bounding box center [390, 77] width 524 height 32
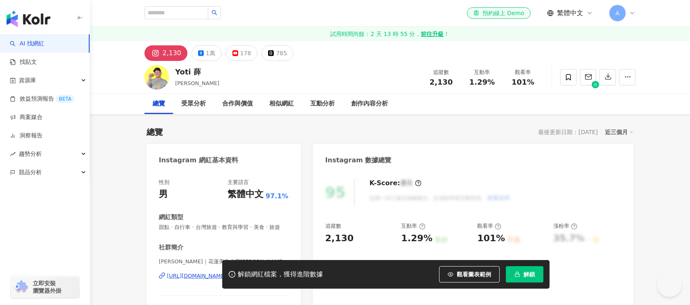
drag, startPoint x: 173, startPoint y: 70, endPoint x: 180, endPoint y: 70, distance: 6.1
click at [172, 70] on div "Yoti 薛 Yoti, 小薛 追蹤數 2,130 互動率 1.29% 觀看率 101%" at bounding box center [390, 77] width 524 height 32
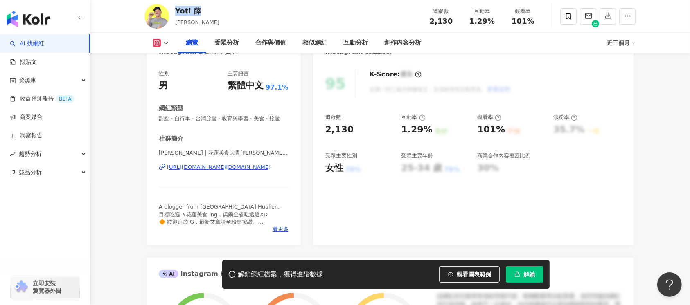
click at [204, 171] on div "https://www.instagram.com/yoti.xue/" at bounding box center [218, 167] width 103 height 7
click at [517, 272] on icon "button" at bounding box center [517, 273] width 2 height 2
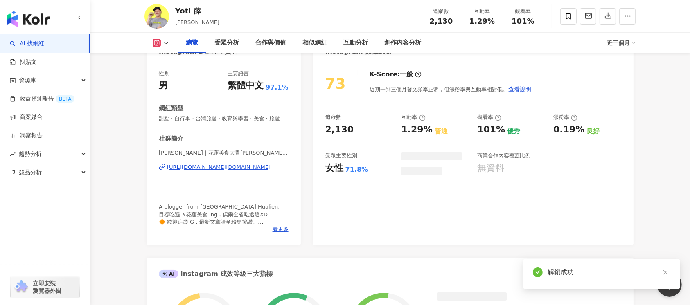
scroll to position [54, 0]
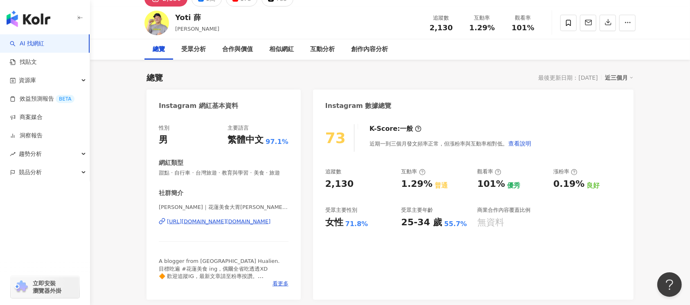
scroll to position [0, 0]
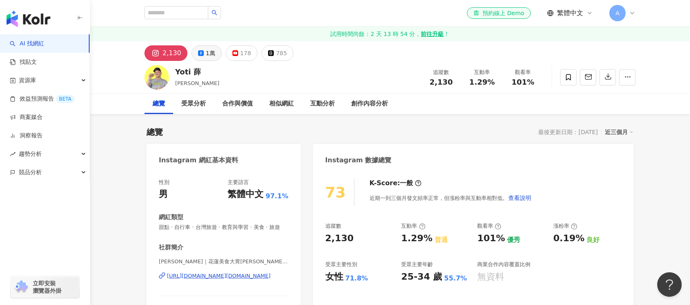
click at [206, 54] on div "1萬" at bounding box center [210, 52] width 9 height 11
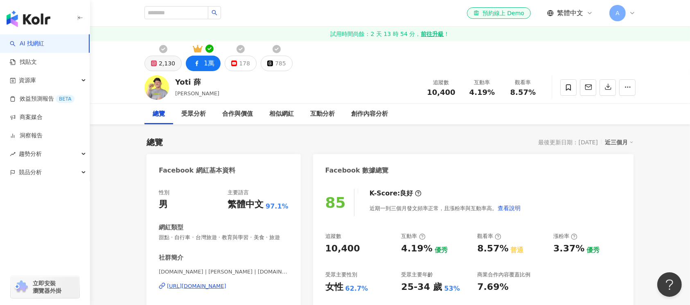
click at [165, 65] on div "2,130" at bounding box center [167, 63] width 16 height 11
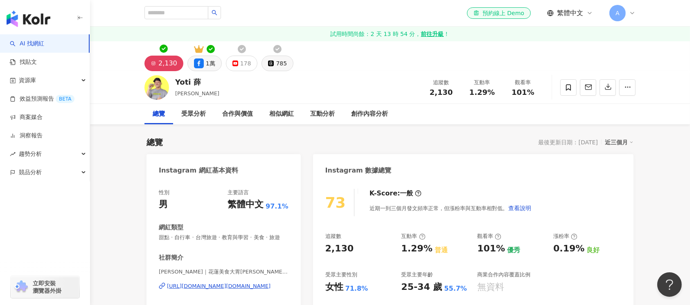
click at [281, 64] on div "785" at bounding box center [281, 63] width 11 height 11
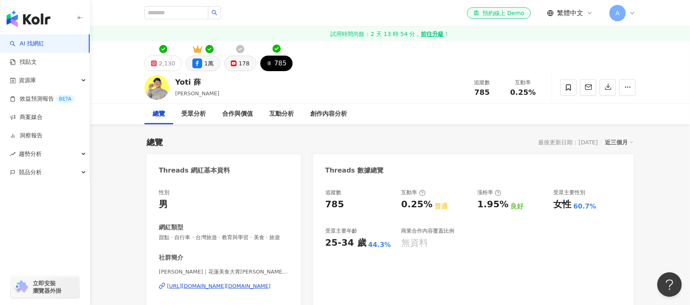
click at [244, 64] on div "178" at bounding box center [243, 63] width 11 height 11
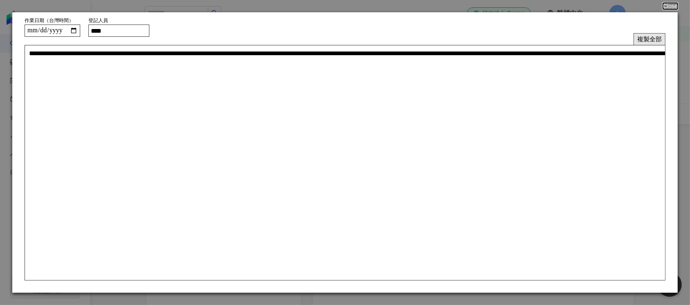
click at [654, 43] on button "複製全部" at bounding box center [649, 39] width 32 height 12
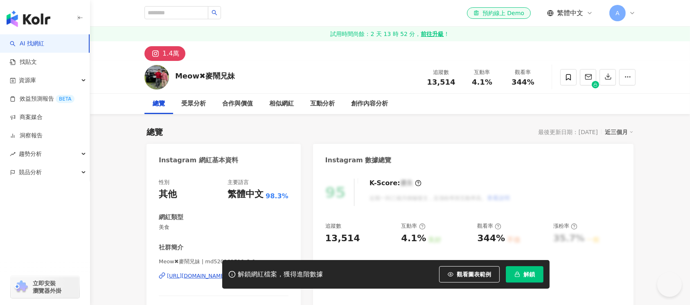
click at [167, 77] on div "Meow✖麥鬧兄妹 追蹤數 13,514 互動率 4.1% 觀看率 344%" at bounding box center [390, 77] width 524 height 32
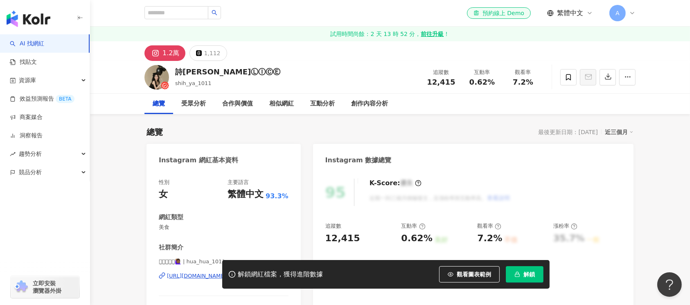
drag, startPoint x: 244, startPoint y: 80, endPoint x: 177, endPoint y: 67, distance: 68.3
click at [171, 70] on div "[PERSON_NAME]ⓁⒾⒸⒺ shih_ya_1011 追蹤數 12,415 互動率 0.62% 觀看率 7.2%" at bounding box center [390, 77] width 524 height 32
click at [253, 74] on div "[PERSON_NAME]ⓁⒾⒸⒺ shih_ya_1011 追蹤數 12,415 互動率 0.62% 觀看率 7.2%" at bounding box center [390, 77] width 524 height 32
click at [233, 70] on div "[PERSON_NAME]ⓁⒾⒸⒺ shih_ya_1011 追蹤數 12,415 互動率 0.62% 觀看率 7.2%" at bounding box center [390, 77] width 524 height 32
click at [171, 72] on div "[PERSON_NAME]ⓁⒾⒸⒺ shih_ya_1011 追蹤數 12,415 互動率 0.62% 觀看率 7.2%" at bounding box center [390, 77] width 524 height 32
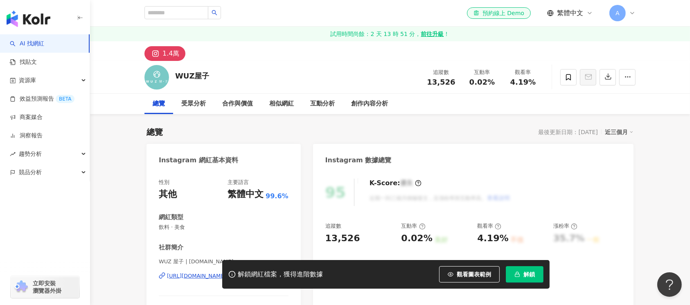
drag, startPoint x: 213, startPoint y: 70, endPoint x: 173, endPoint y: 72, distance: 39.8
click at [173, 72] on div "WUZ屋子 追蹤數 13,526 互動率 0.02% 觀看率 4.19%" at bounding box center [390, 77] width 524 height 32
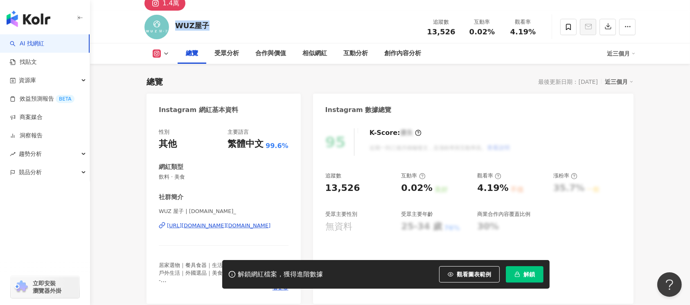
scroll to position [109, 0]
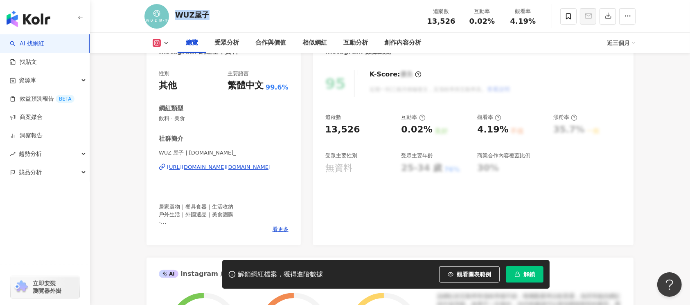
click at [213, 169] on div "https://www.instagram.com/wuz.com.tw_/" at bounding box center [218, 167] width 103 height 7
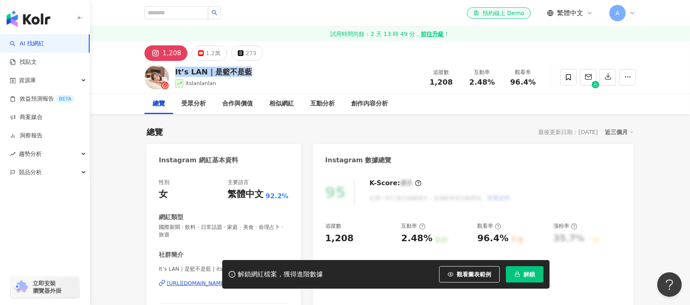
drag, startPoint x: 252, startPoint y: 70, endPoint x: 172, endPoint y: 70, distance: 79.8
click at [172, 70] on div "It’s LAN｜是籃不是藍 itslanlanlan 追蹤數 1,208 互動率 2.48% 觀看率 96.4%" at bounding box center [390, 77] width 524 height 32
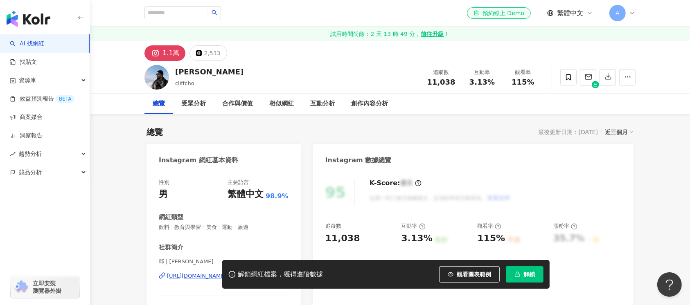
drag, startPoint x: 184, startPoint y: 73, endPoint x: 170, endPoint y: 73, distance: 14.3
click at [170, 73] on div "邱俊瑋 cliffcho 追蹤數 11,038 互動率 3.13% 觀看率 115%" at bounding box center [390, 77] width 524 height 32
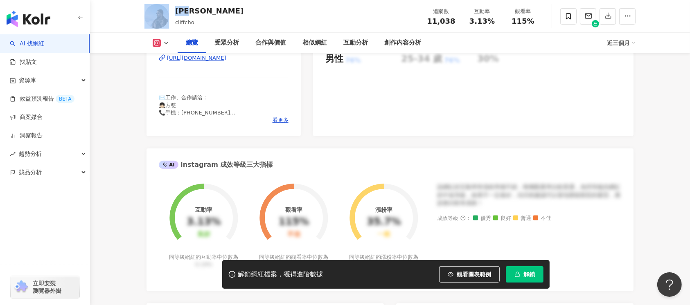
click at [226, 61] on div "https://www.instagram.com/cliffcho/" at bounding box center [196, 57] width 59 height 7
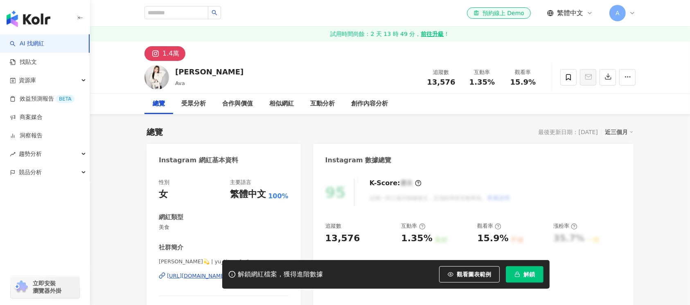
click at [173, 72] on div "[PERSON_NAME] 追蹤數 13,576 互動率 1.35% 觀看率 15.9%" at bounding box center [390, 77] width 524 height 32
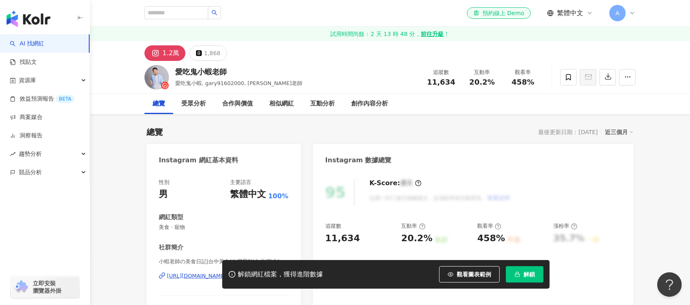
click at [174, 73] on div "愛吃鬼小蝦老師 愛吃鬼小蝦, gary91602000, 小蝦老師 追蹤數 11,634 互動率 20.2% 觀看率 458%" at bounding box center [390, 77] width 524 height 32
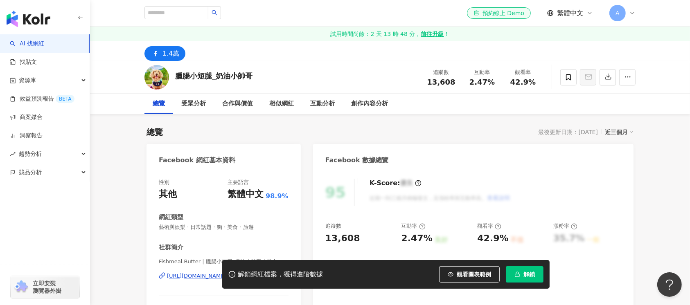
drag, startPoint x: 265, startPoint y: 74, endPoint x: 175, endPoint y: 76, distance: 90.0
click at [175, 76] on div "臘腸小短腿_奶油小帥哥 追蹤數 13,608 互動率 2.47% 觀看率 42.9%" at bounding box center [390, 77] width 524 height 32
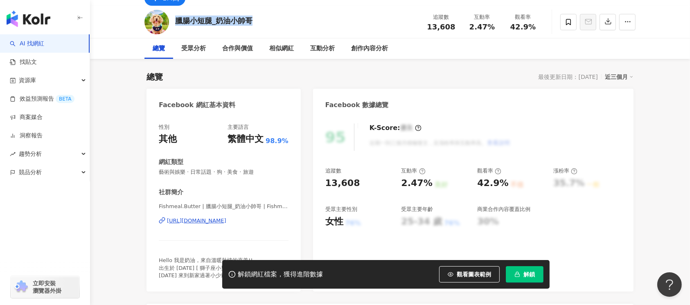
scroll to position [109, 0]
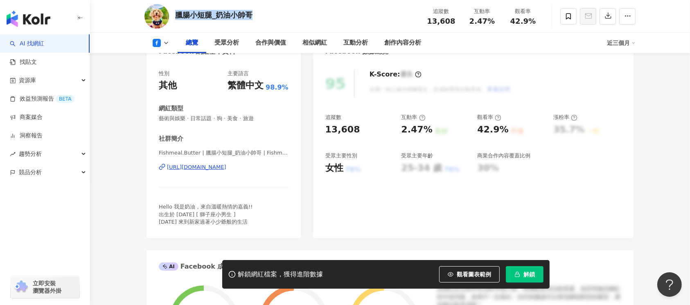
click at [226, 167] on div "https://www.facebook.com/501391976579820" at bounding box center [196, 167] width 59 height 7
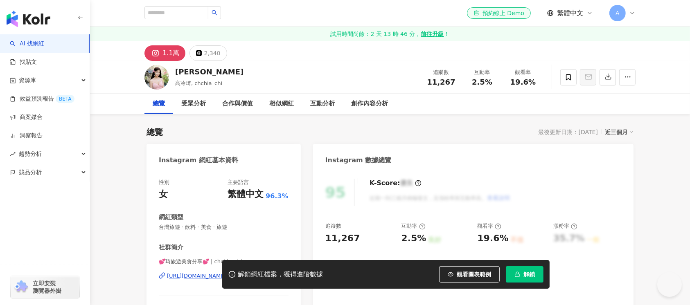
click at [157, 68] on div "[PERSON_NAME] 高冷琦, chchia_chi 追蹤數 11,267 互動率 2.5% 觀看率 19.6%" at bounding box center [390, 77] width 524 height 32
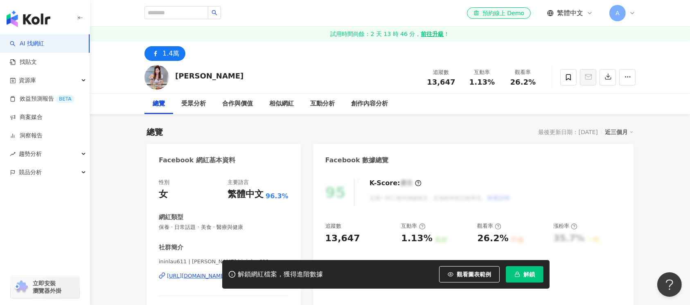
drag, startPoint x: 162, startPoint y: 74, endPoint x: 112, endPoint y: 8, distance: 81.8
click at [167, 77] on div "[PERSON_NAME] 追蹤數 13,647 互動率 1.13% 觀看率 26.2%" at bounding box center [390, 77] width 524 height 32
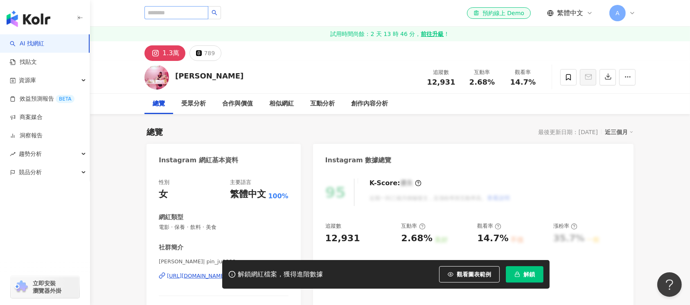
drag, startPoint x: 200, startPoint y: 77, endPoint x: 182, endPoint y: 9, distance: 69.7
click at [170, 74] on div "[PERSON_NAME] 追蹤數 12,931 互動率 2.68% 觀看率 14.7%" at bounding box center [390, 77] width 524 height 32
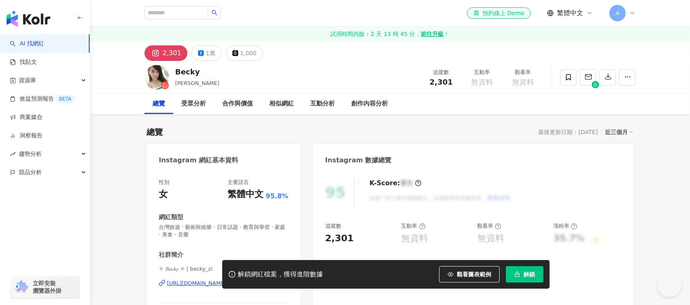
drag, startPoint x: 173, startPoint y: 70, endPoint x: 173, endPoint y: 3, distance: 67.5
click at [173, 70] on div "Becky 蕭貝奇 追蹤數 2,301 互動率 無資料 觀看率 無資料" at bounding box center [390, 77] width 524 height 32
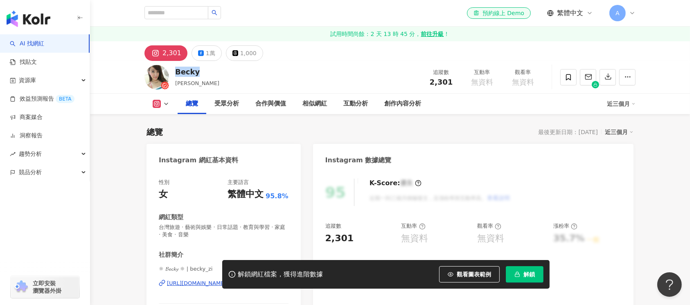
scroll to position [109, 0]
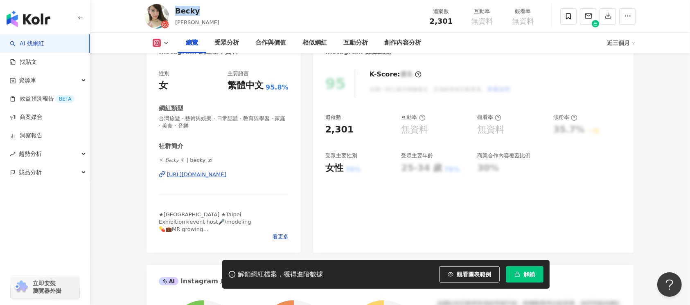
click at [223, 175] on div "https://www.instagram.com/becky_zi/" at bounding box center [196, 174] width 59 height 7
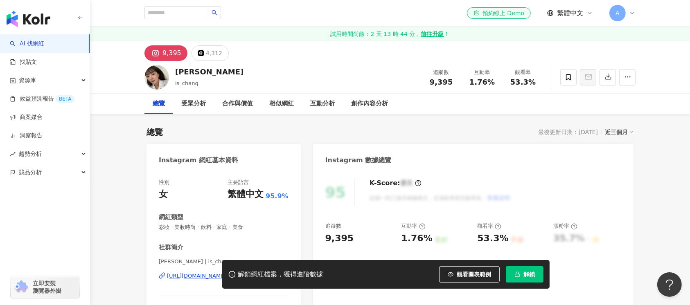
drag, startPoint x: 220, startPoint y: 71, endPoint x: 187, endPoint y: 54, distance: 36.6
click at [174, 70] on div "[PERSON_NAME] is_chang 追蹤數 9,395 互動率 1.76% 觀看率 53.3%" at bounding box center [390, 77] width 524 height 32
click at [171, 70] on div "漂漂老師 [PERSON_NAME], [PERSON_NAME], 漂漂 追蹤數 2,381 互動率 1.11% 觀看率 34.9%" at bounding box center [390, 77] width 524 height 32
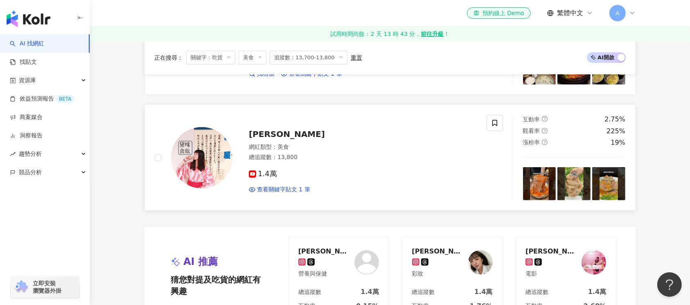
scroll to position [872, 0]
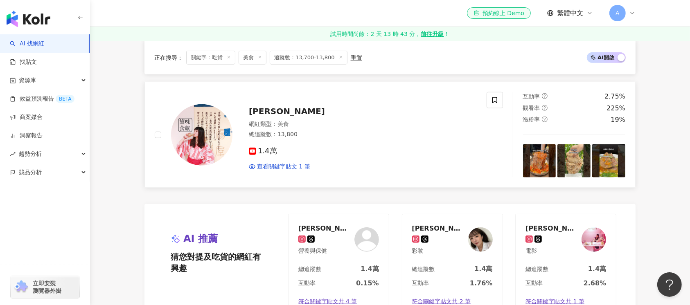
click at [204, 139] on img at bounding box center [201, 134] width 61 height 61
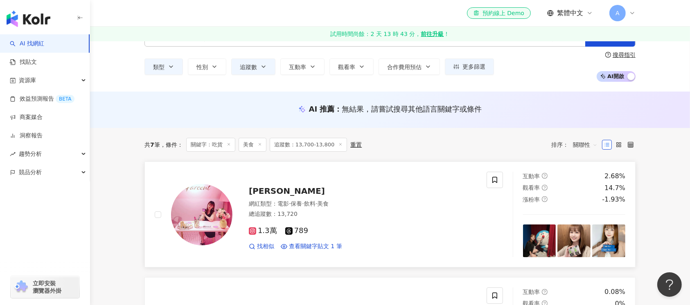
scroll to position [0, 0]
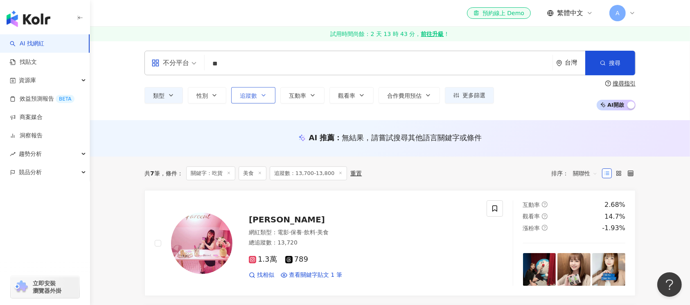
click at [265, 94] on icon "button" at bounding box center [263, 95] width 7 height 7
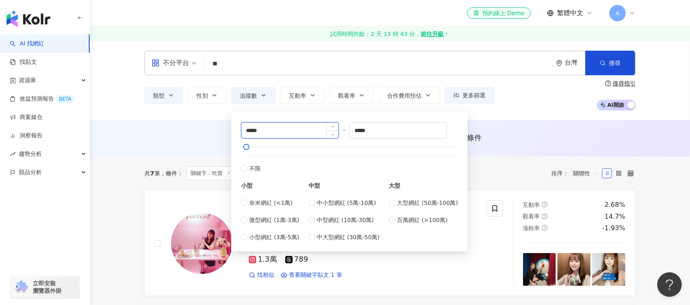
click at [254, 130] on input "*****" at bounding box center [289, 131] width 97 height 16
type input "*****"
click at [358, 130] on input "*****" at bounding box center [398, 131] width 97 height 16
type input "*****"
click at [607, 61] on button "搜尋" at bounding box center [610, 63] width 50 height 25
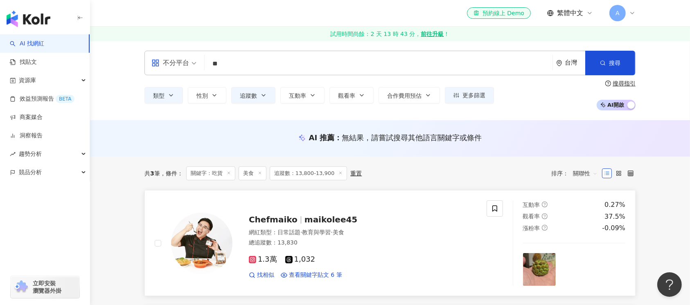
scroll to position [54, 0]
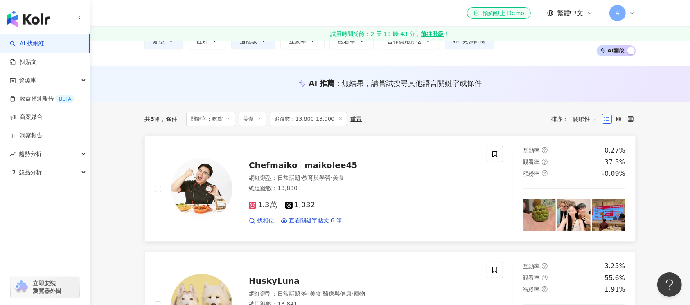
click at [189, 195] on img at bounding box center [201, 188] width 61 height 61
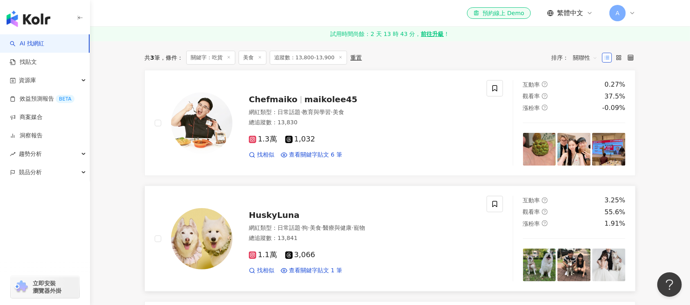
scroll to position [164, 0]
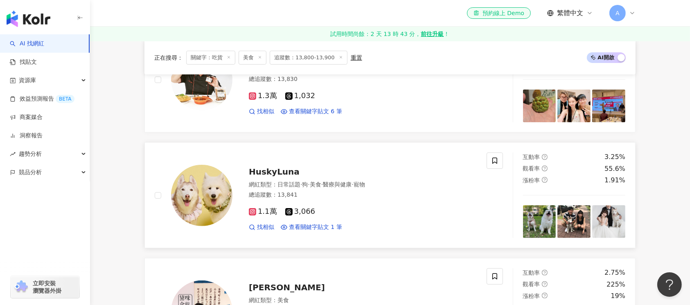
click at [200, 193] on img at bounding box center [201, 195] width 61 height 61
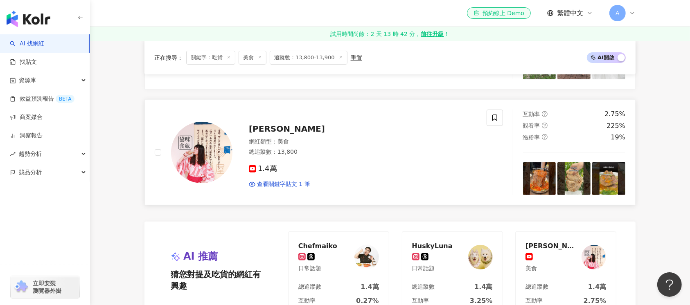
scroll to position [327, 0]
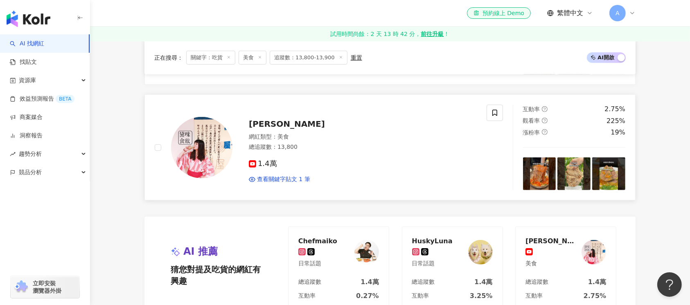
click at [210, 157] on img at bounding box center [201, 147] width 61 height 61
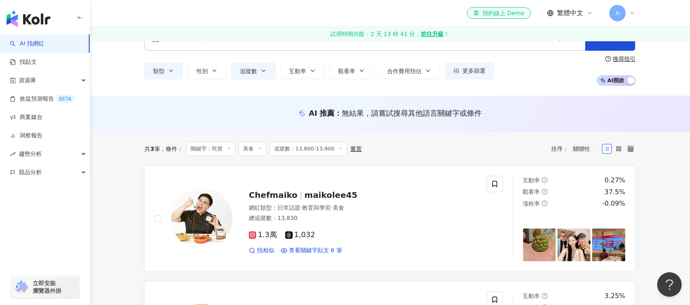
scroll to position [0, 0]
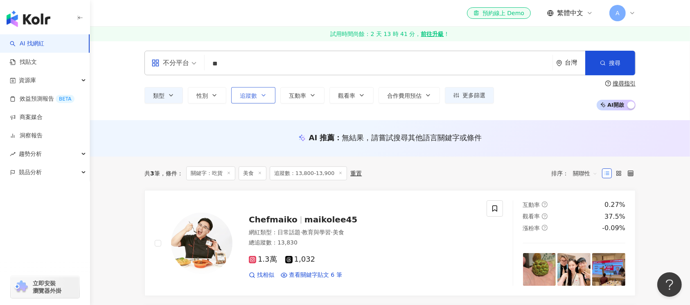
click at [268, 94] on button "追蹤數" at bounding box center [253, 95] width 44 height 16
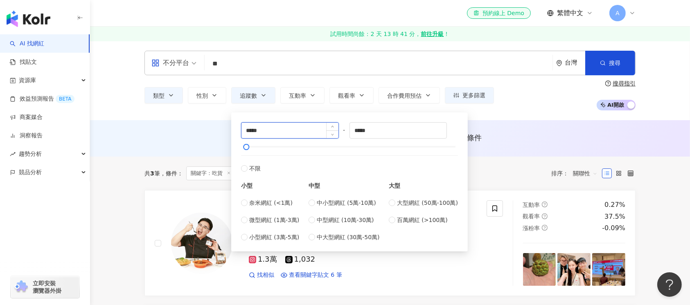
click at [255, 131] on input "*****" at bounding box center [289, 131] width 97 height 16
type input "*****"
click at [365, 130] on input "*****" at bounding box center [398, 131] width 97 height 16
type input "*****"
click at [611, 64] on span "搜尋" at bounding box center [614, 63] width 11 height 7
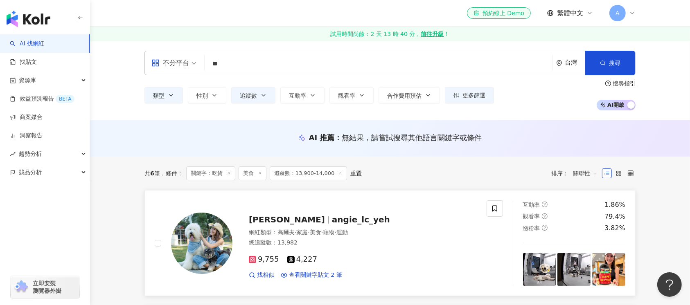
click at [223, 247] on img at bounding box center [201, 243] width 61 height 61
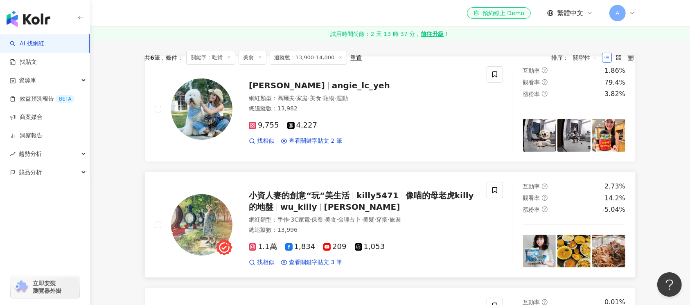
scroll to position [164, 0]
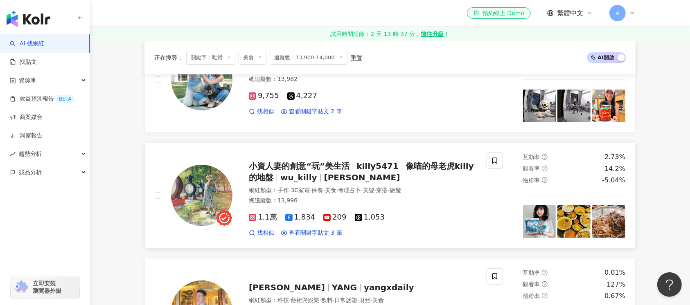
click at [208, 193] on img at bounding box center [201, 195] width 61 height 61
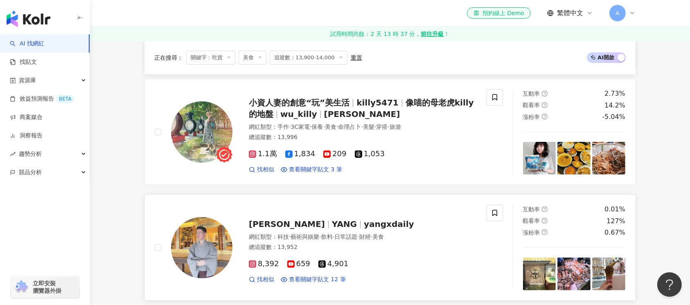
scroll to position [272, 0]
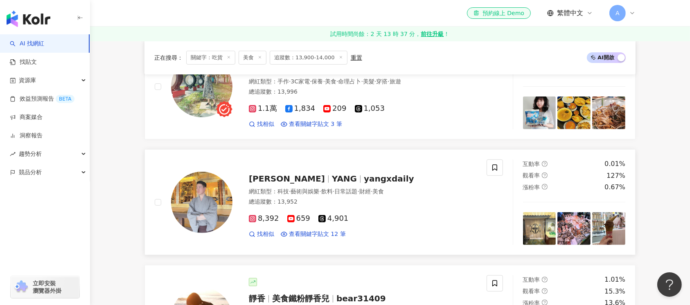
click at [191, 202] on img at bounding box center [201, 202] width 61 height 61
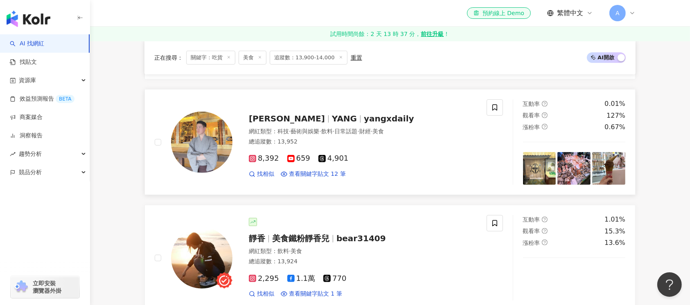
scroll to position [382, 0]
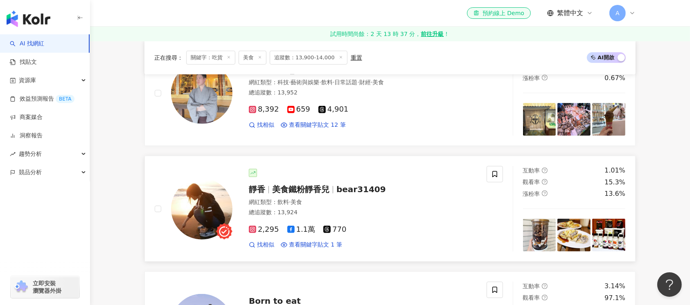
click at [203, 212] on img at bounding box center [201, 208] width 61 height 61
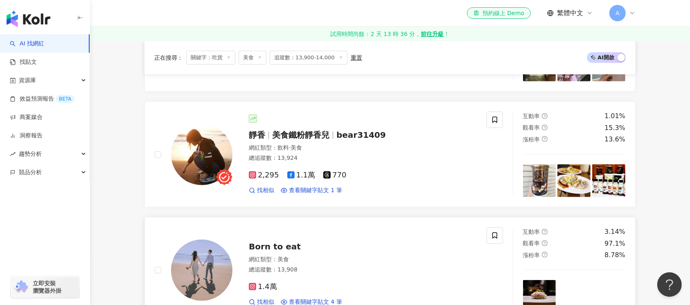
scroll to position [491, 0]
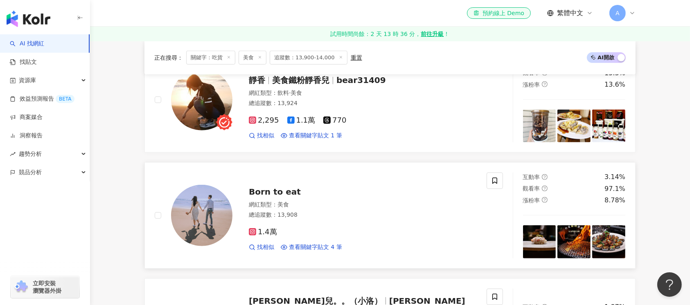
click at [206, 216] on img at bounding box center [201, 215] width 61 height 61
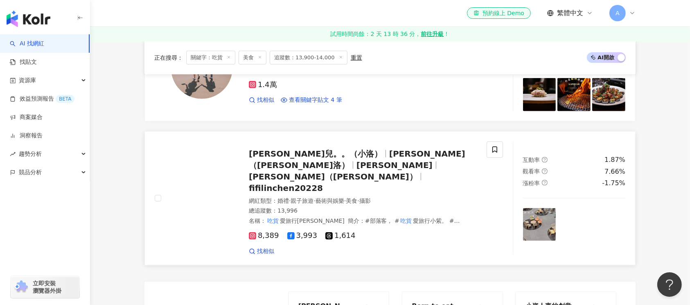
scroll to position [654, 0]
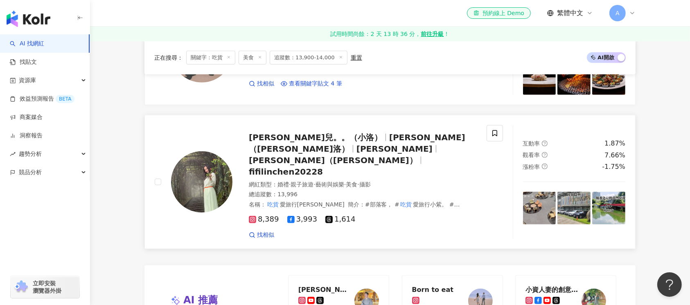
click at [200, 173] on img at bounding box center [201, 181] width 61 height 61
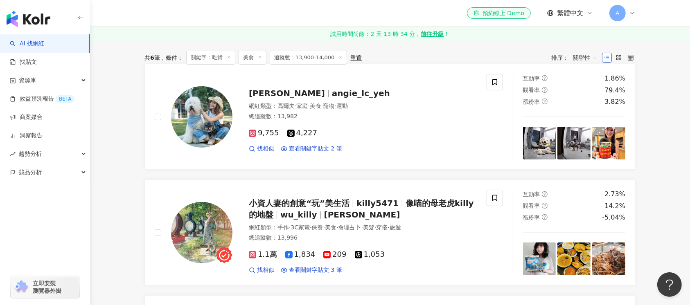
scroll to position [0, 0]
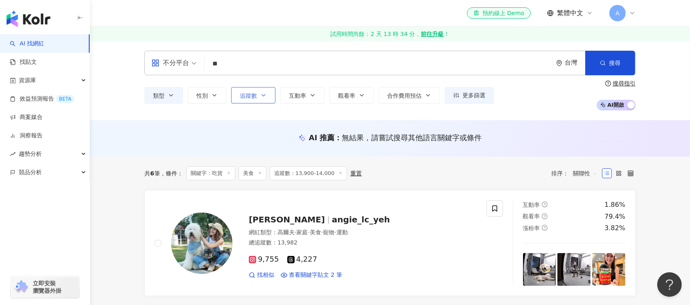
click at [268, 92] on button "追蹤數" at bounding box center [253, 95] width 44 height 16
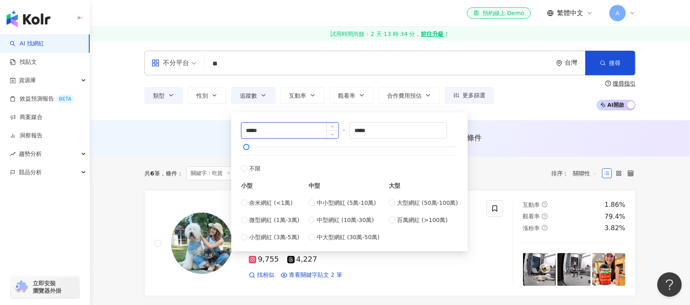
click at [252, 130] on input "*****" at bounding box center [289, 131] width 97 height 16
type input "*****"
click at [363, 132] on input "*****" at bounding box center [398, 131] width 97 height 16
type input "*****"
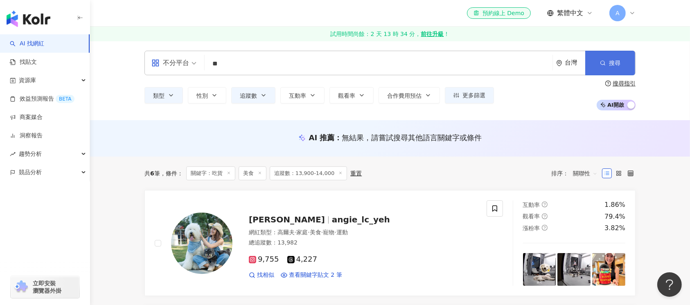
click at [618, 69] on button "搜尋" at bounding box center [610, 63] width 50 height 25
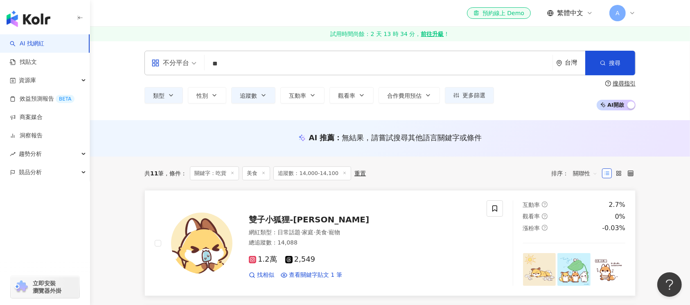
scroll to position [54, 0]
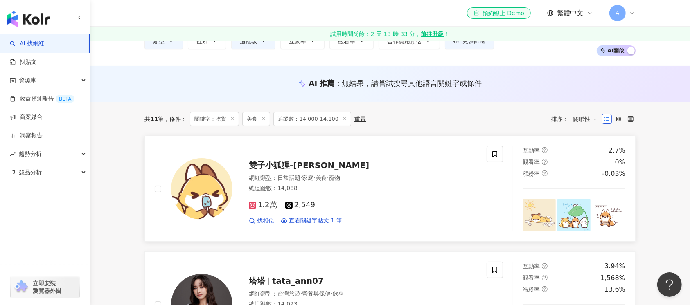
click at [196, 204] on img at bounding box center [201, 188] width 61 height 61
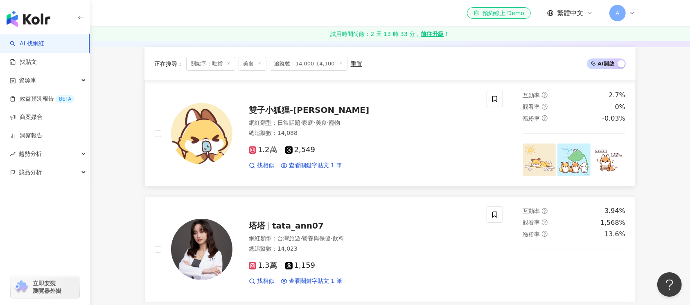
scroll to position [218, 0]
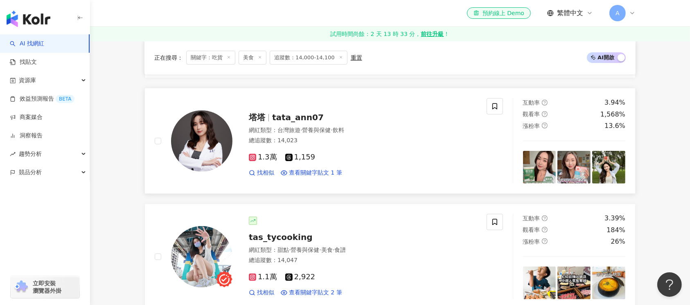
click at [206, 158] on img at bounding box center [201, 140] width 61 height 61
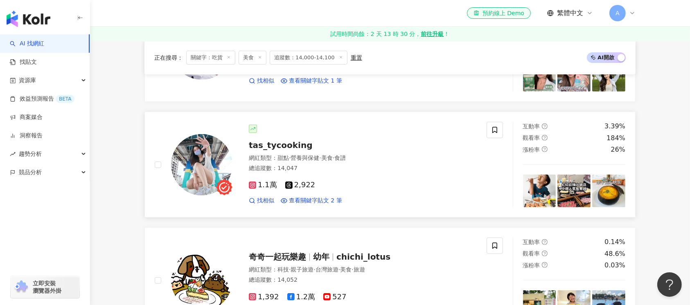
scroll to position [327, 0]
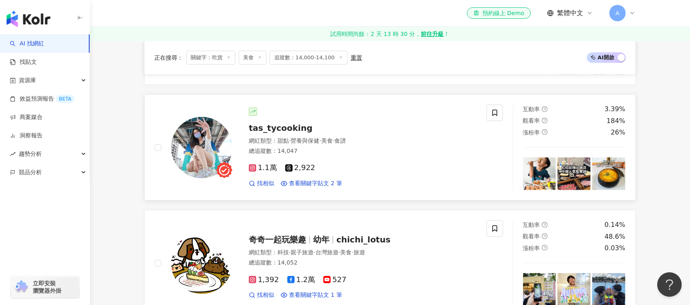
click at [200, 144] on img at bounding box center [201, 147] width 61 height 61
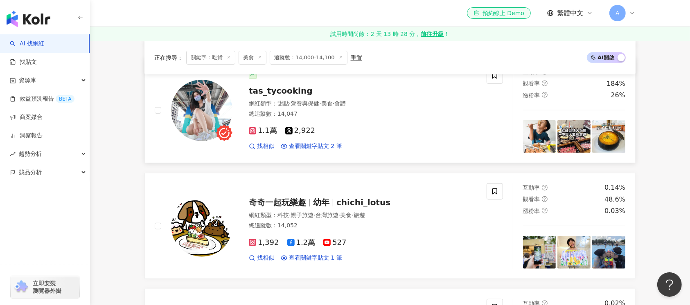
scroll to position [382, 0]
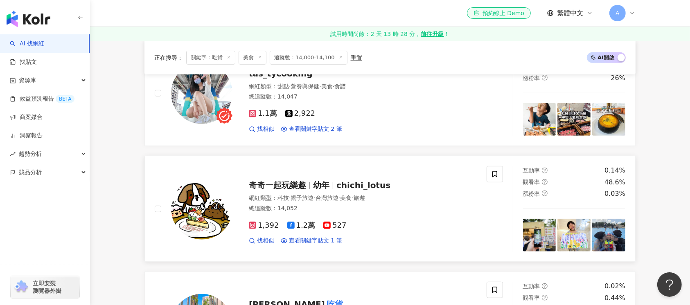
click at [202, 201] on img at bounding box center [201, 208] width 61 height 61
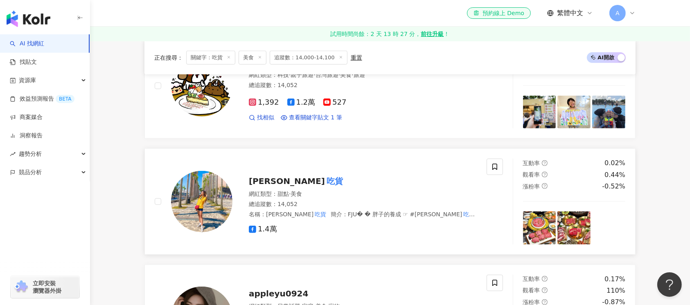
scroll to position [545, 0]
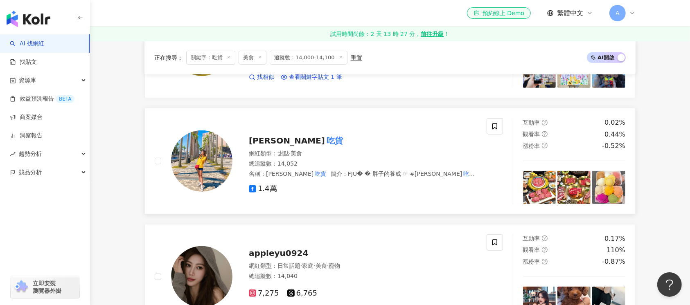
click at [201, 155] on img at bounding box center [201, 160] width 61 height 61
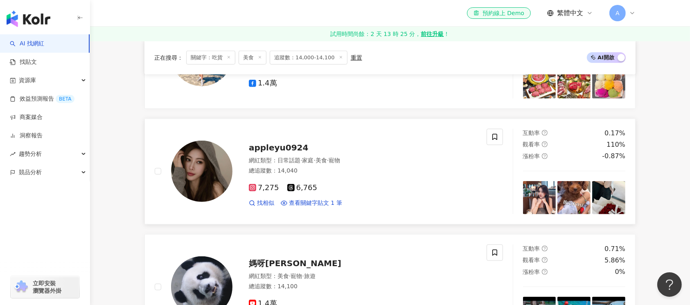
scroll to position [654, 0]
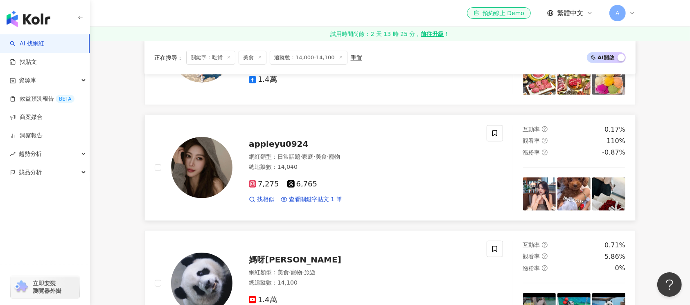
click at [211, 172] on img at bounding box center [201, 167] width 61 height 61
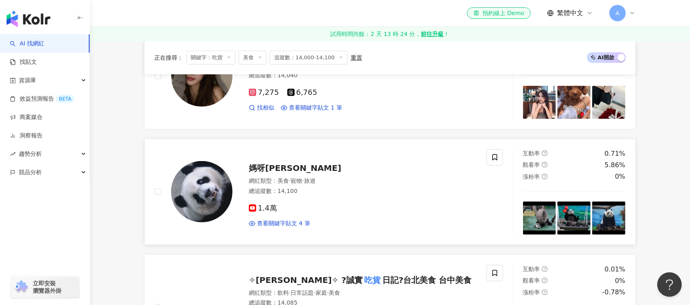
scroll to position [763, 0]
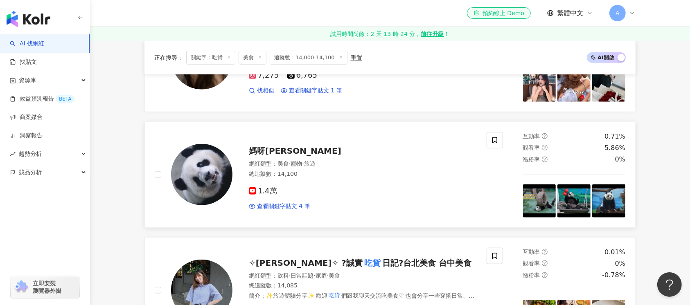
click at [195, 168] on img at bounding box center [201, 174] width 61 height 61
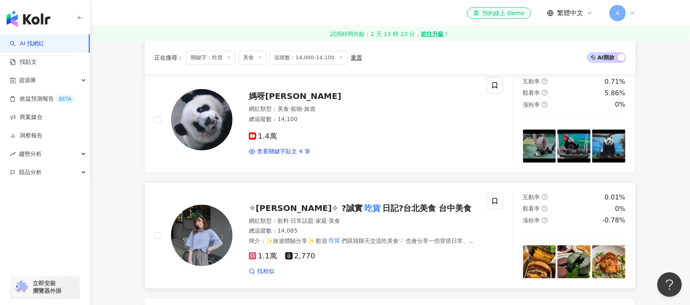
click at [212, 227] on img at bounding box center [201, 235] width 61 height 61
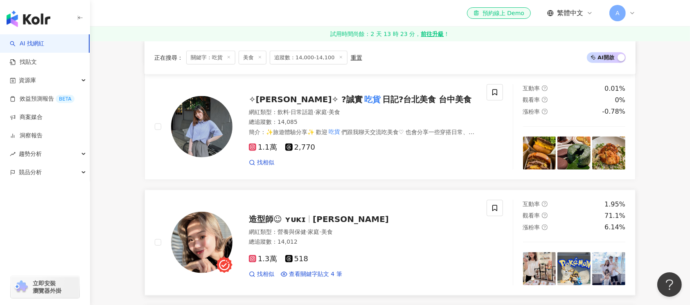
scroll to position [982, 0]
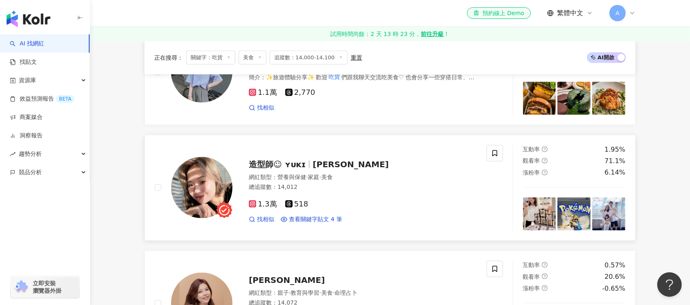
click at [191, 193] on img at bounding box center [201, 187] width 61 height 61
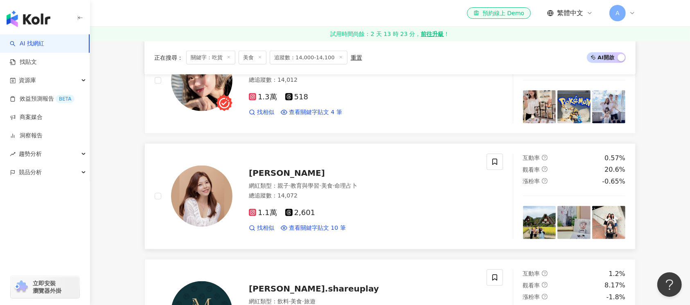
scroll to position [1091, 0]
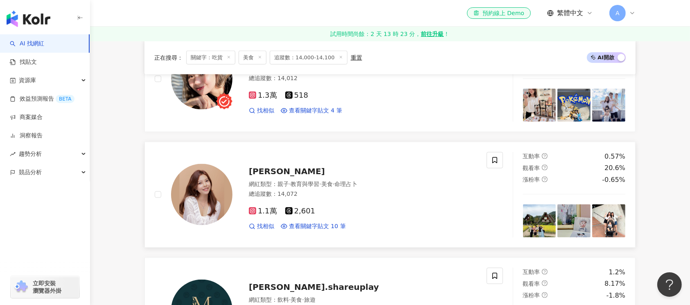
click at [203, 195] on img at bounding box center [201, 194] width 61 height 61
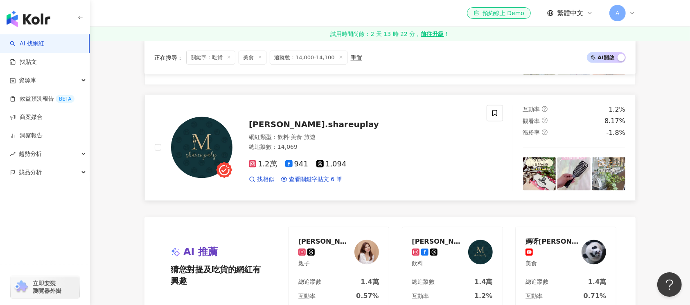
scroll to position [1254, 0]
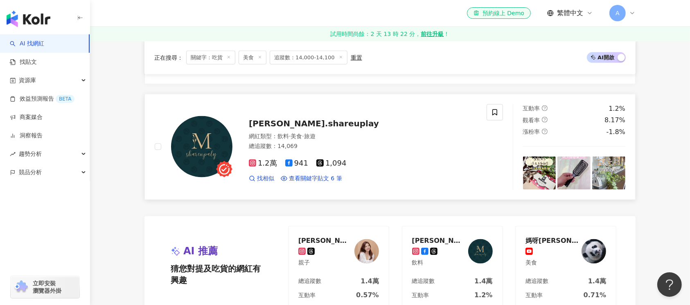
click at [195, 146] on img at bounding box center [201, 146] width 61 height 61
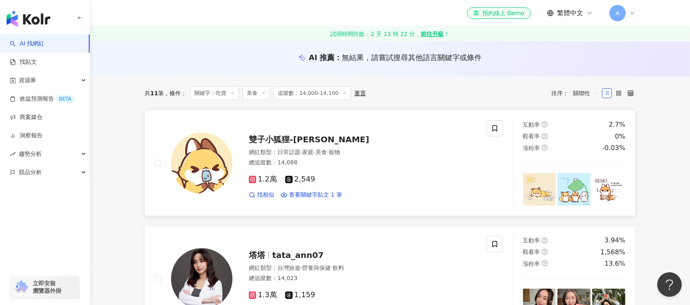
scroll to position [0, 0]
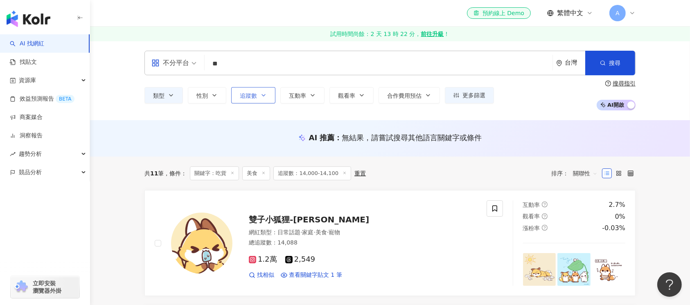
click at [264, 97] on icon "button" at bounding box center [263, 95] width 7 height 7
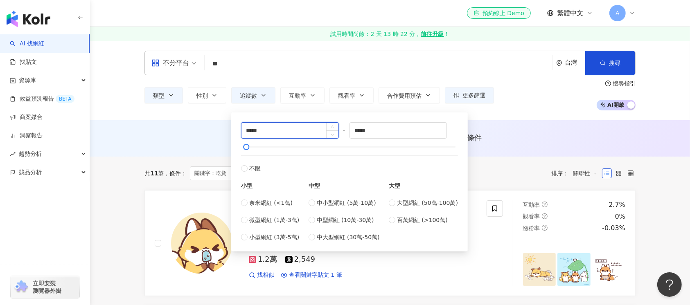
click at [251, 131] on input "*****" at bounding box center [289, 131] width 97 height 16
type input "*****"
click at [363, 131] on input "*****" at bounding box center [398, 131] width 97 height 16
type input "*****"
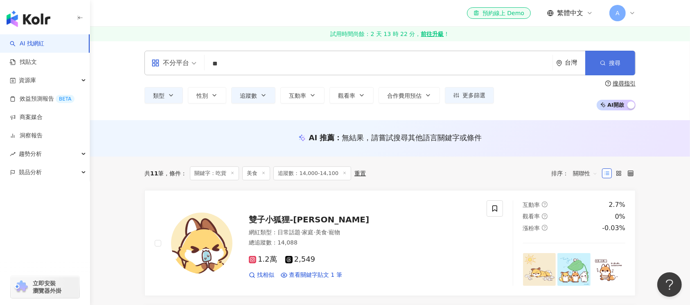
click at [611, 66] on span "搜尋" at bounding box center [614, 63] width 11 height 7
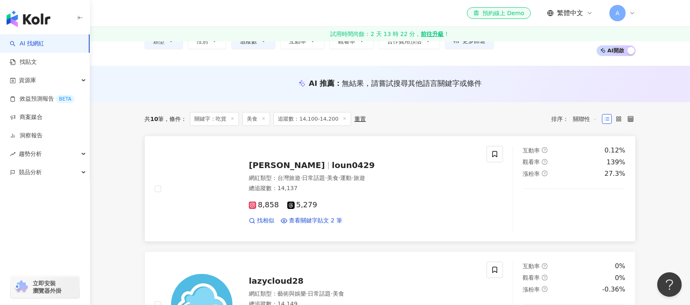
scroll to position [109, 0]
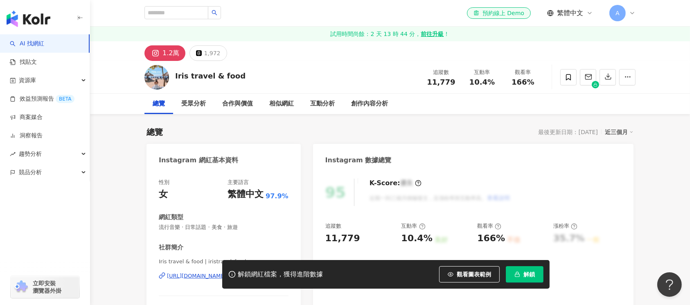
drag, startPoint x: 247, startPoint y: 71, endPoint x: 173, endPoint y: 76, distance: 75.0
click at [173, 76] on div "Iris travel & food 追蹤數 11,779 互動率 10.4% 觀看率 166%" at bounding box center [390, 77] width 524 height 32
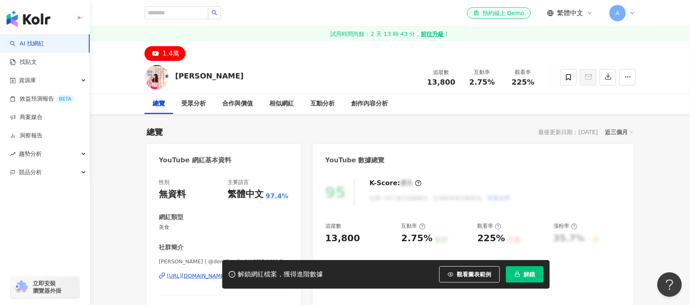
click at [171, 77] on div "黛咪 追蹤數 13,800 互動率 2.75% 觀看率 225%" at bounding box center [390, 77] width 524 height 32
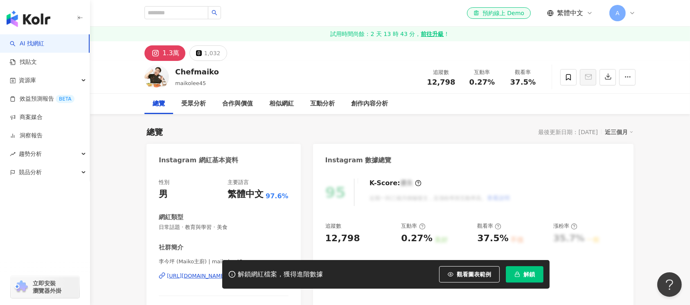
drag, startPoint x: 221, startPoint y: 72, endPoint x: 142, endPoint y: 11, distance: 99.7
click at [168, 74] on div "Chefmaiko maikolee45 追蹤數 12,798 互動率 0.27% 觀看率 37.5%" at bounding box center [390, 77] width 524 height 32
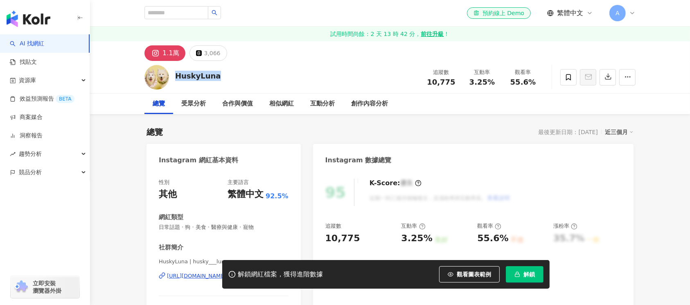
drag, startPoint x: 223, startPoint y: 77, endPoint x: 172, endPoint y: 80, distance: 50.8
click at [172, 80] on div "HuskyLuna 追蹤數 10,775 互動率 3.25% 觀看率 55.6%" at bounding box center [390, 77] width 524 height 32
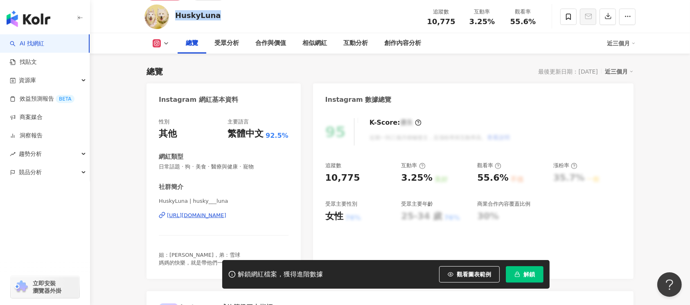
scroll to position [109, 0]
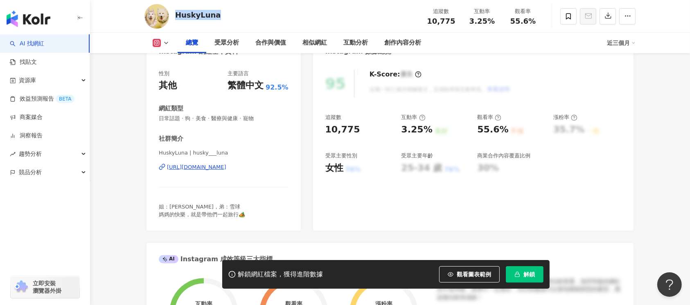
click at [220, 165] on div "https://www.instagram.com/husky___luna/" at bounding box center [196, 167] width 59 height 7
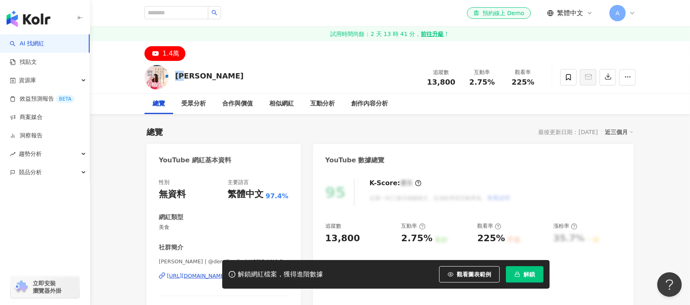
drag, startPoint x: 189, startPoint y: 72, endPoint x: 174, endPoint y: 75, distance: 15.0
click at [174, 75] on div "黛咪 追蹤數 13,800 互動率 2.75% 觀看率 225%" at bounding box center [390, 77] width 524 height 32
copy div "黛咪"
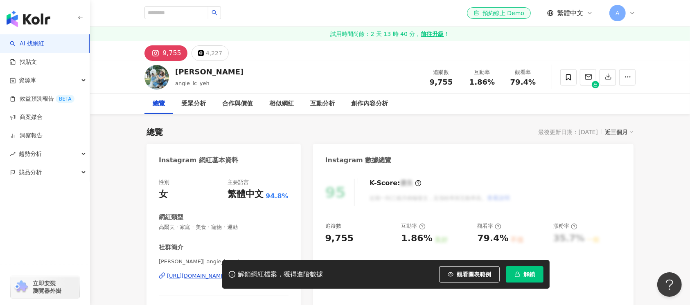
scroll to position [54, 0]
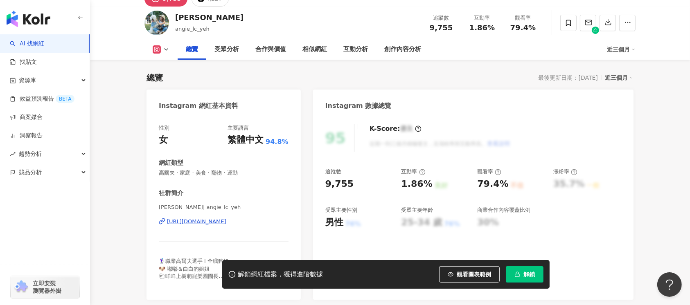
drag, startPoint x: 171, startPoint y: 15, endPoint x: 180, endPoint y: 2, distance: 15.7
click at [170, 15] on div "Angie Yeh angie_lc_yeh 追蹤數 9,755 互動率 1.86% 觀看率 79.4%" at bounding box center [390, 23] width 524 height 32
click at [226, 221] on div "https://www.instagram.com/angie_lc_yeh/" at bounding box center [196, 221] width 59 height 7
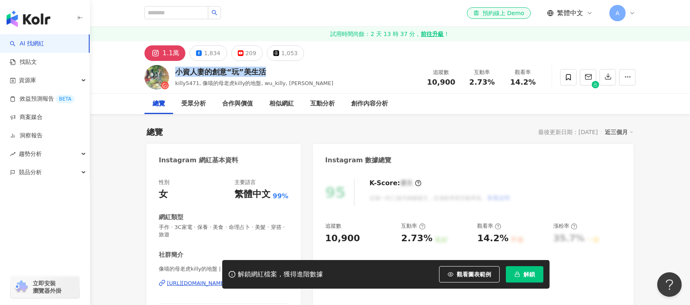
drag, startPoint x: 206, startPoint y: 75, endPoint x: 178, endPoint y: 74, distance: 28.3
click at [175, 74] on div "小資人妻的創意“玩”美生活" at bounding box center [254, 72] width 158 height 10
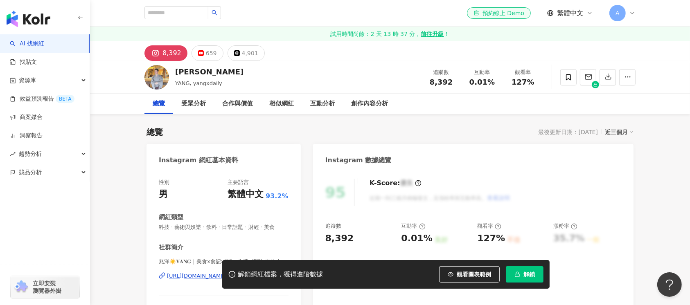
click at [175, 72] on div "兆洋" at bounding box center [209, 72] width 68 height 10
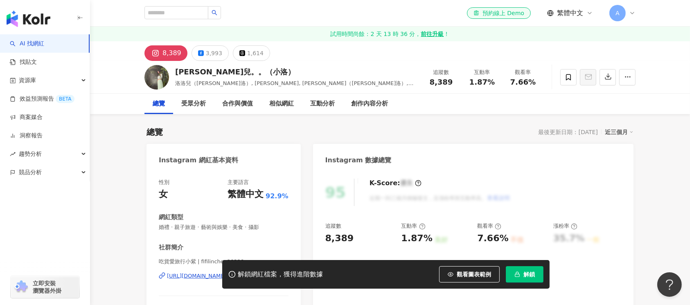
drag, startPoint x: 178, startPoint y: 71, endPoint x: 169, endPoint y: 71, distance: 9.8
click at [169, 71] on div "洛洛兒。。（小洛） 洛洛兒（小洛）, 林紫兒, 林紫兒（小洛）, fifilinchen20228 追蹤數 8,389 互動率 1.87% 觀看率 7.66%" at bounding box center [390, 77] width 524 height 32
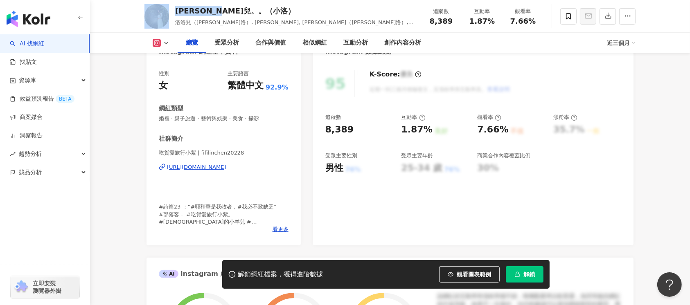
click at [223, 167] on div "https://www.instagram.com/fifilinchen20228/" at bounding box center [196, 167] width 59 height 7
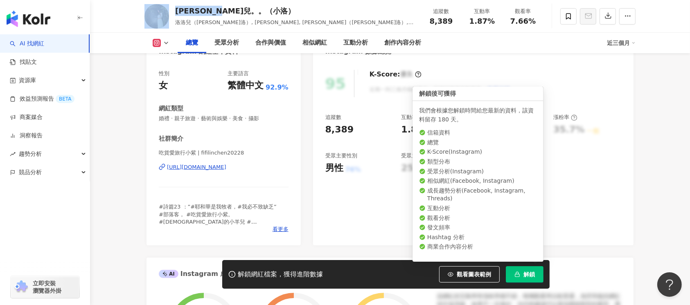
click at [520, 278] on button "解鎖" at bounding box center [525, 274] width 38 height 16
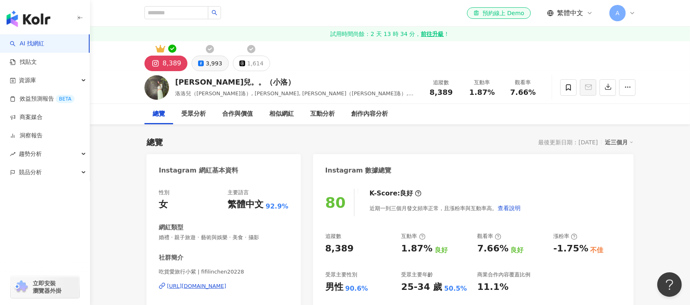
click at [201, 65] on icon at bounding box center [201, 64] width 6 height 6
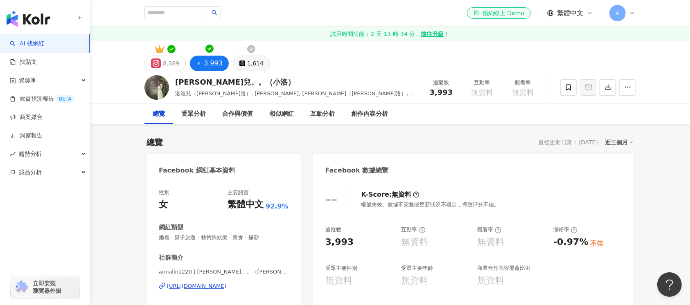
click at [251, 63] on div "1,614" at bounding box center [255, 63] width 16 height 11
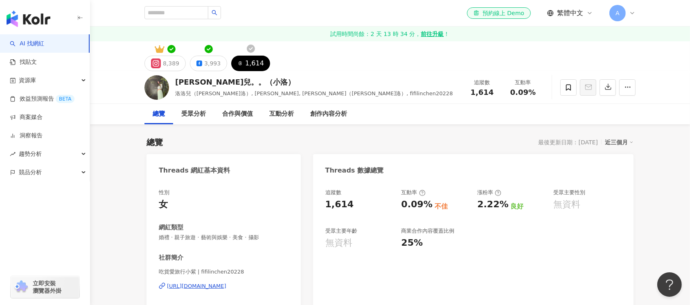
scroll to position [54, 0]
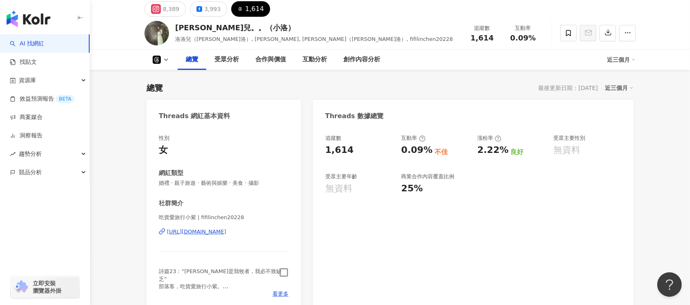
click at [283, 273] on icon "button" at bounding box center [283, 272] width 9 height 9
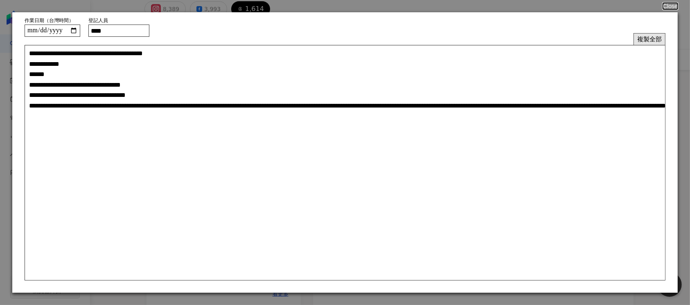
click at [648, 39] on button "複製全部" at bounding box center [649, 39] width 32 height 12
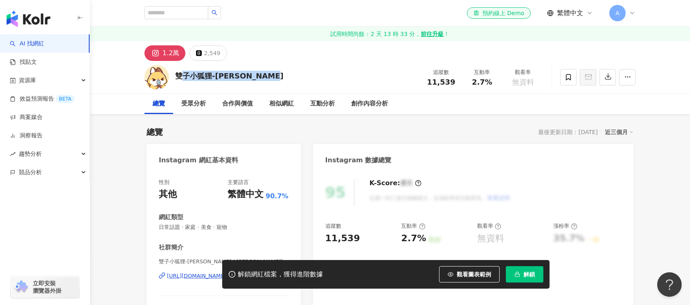
drag, startPoint x: 288, startPoint y: 74, endPoint x: 176, endPoint y: 78, distance: 112.2
click at [176, 78] on div "雙子小狐狸-[PERSON_NAME] 追蹤數 11,539 互動率 2.7% 觀看率 無資料" at bounding box center [390, 77] width 524 height 32
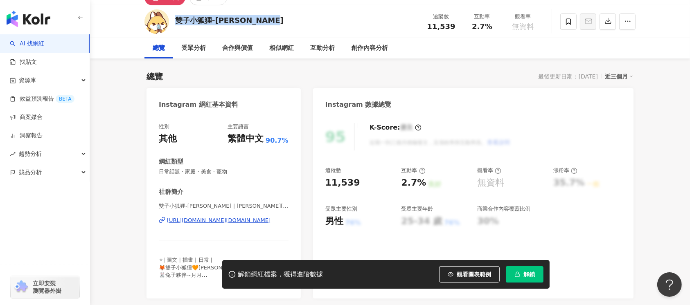
scroll to position [109, 0]
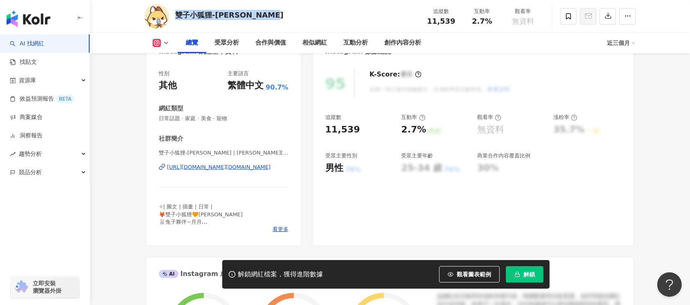
click at [233, 166] on div "[URL][DOMAIN_NAME][DOMAIN_NAME]" at bounding box center [218, 167] width 103 height 7
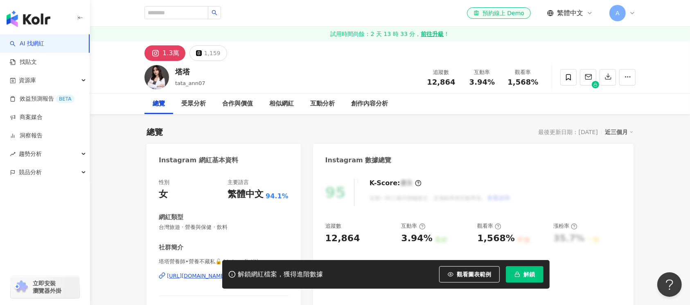
drag, startPoint x: 177, startPoint y: 72, endPoint x: 155, endPoint y: 43, distance: 35.8
click at [174, 70] on div "塔塔 tata_ann07 追蹤數 12,864 互動率 3.94% 觀看率 1,568%" at bounding box center [390, 77] width 524 height 32
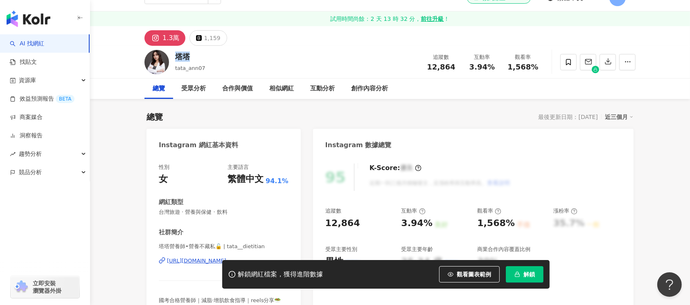
scroll to position [109, 0]
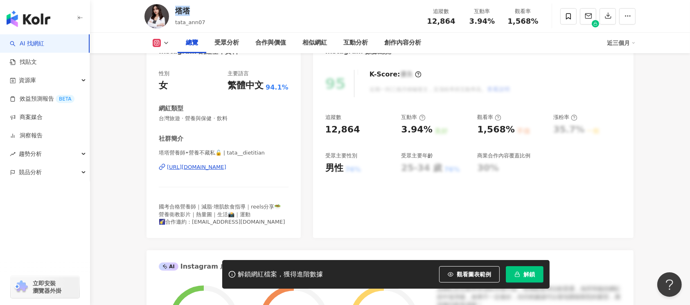
click at [216, 169] on div "[URL][DOMAIN_NAME]" at bounding box center [196, 167] width 59 height 7
click at [526, 276] on span "解鎖" at bounding box center [528, 274] width 11 height 7
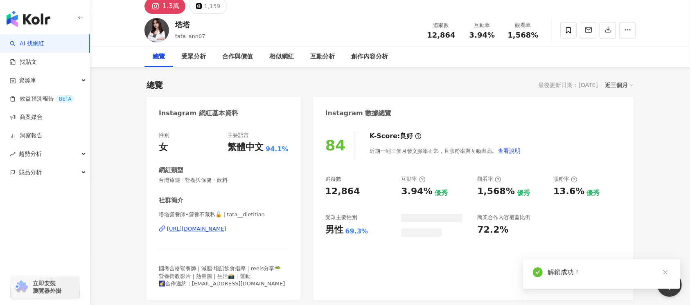
scroll to position [9, 0]
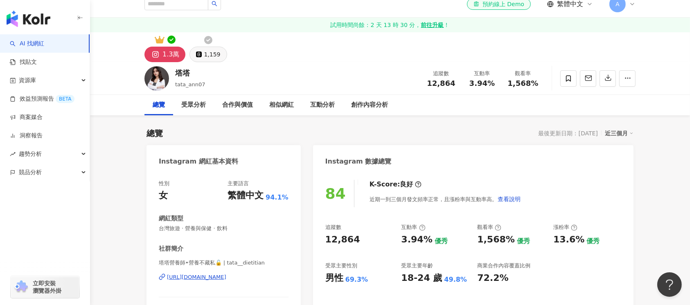
click at [210, 56] on div "1,159" at bounding box center [212, 54] width 16 height 11
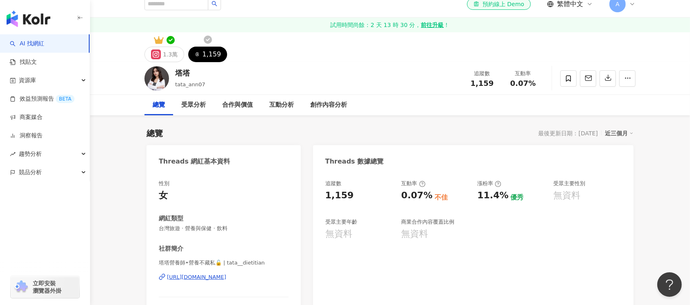
scroll to position [173, 0]
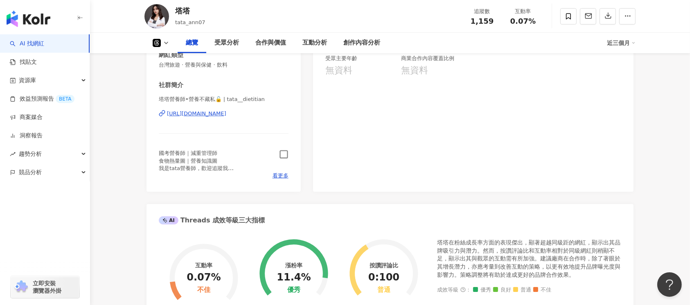
click at [282, 152] on icon "button" at bounding box center [283, 154] width 9 height 9
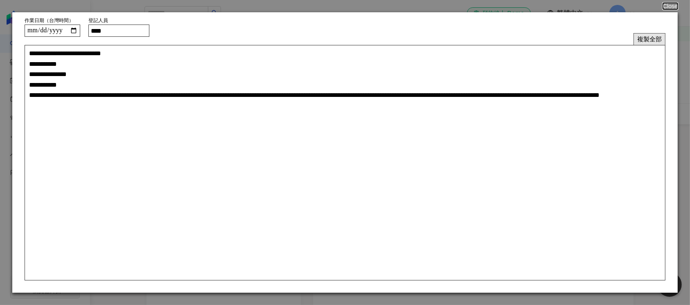
click at [654, 36] on button "複製全部" at bounding box center [649, 39] width 32 height 12
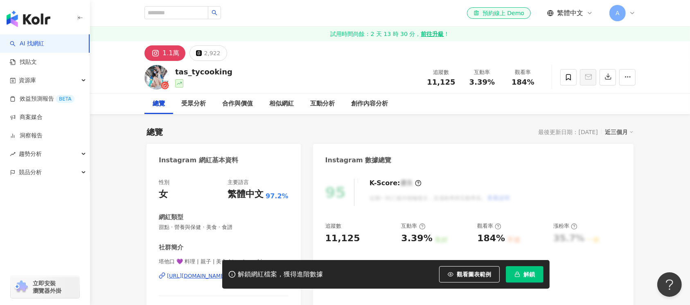
drag, startPoint x: 177, startPoint y: 73, endPoint x: 169, endPoint y: 73, distance: 8.2
click at [169, 73] on div "tas_tycooking 追蹤數 11,125 互動率 3.39% 觀看率 184%" at bounding box center [390, 77] width 524 height 32
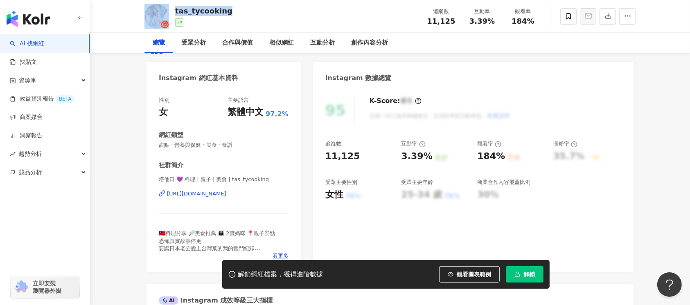
scroll to position [109, 0]
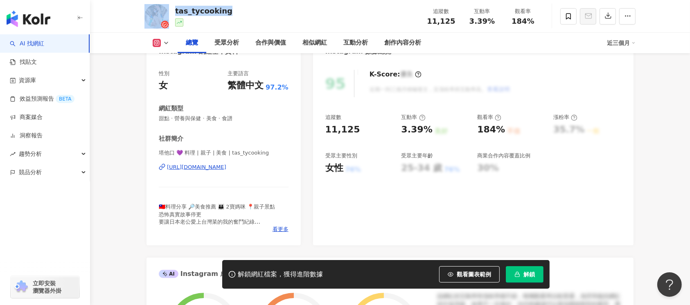
click at [226, 169] on div "https://www.instagram.com/tas_tycooking/" at bounding box center [196, 167] width 59 height 7
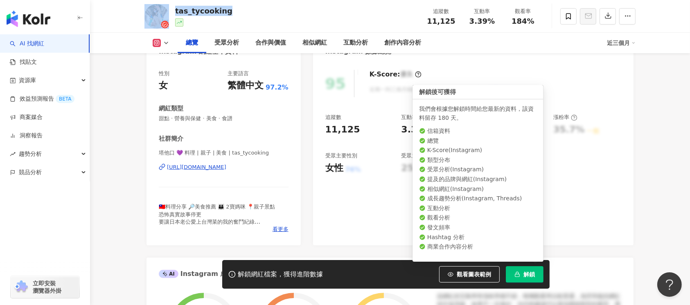
click at [520, 272] on button "解鎖" at bounding box center [525, 274] width 38 height 16
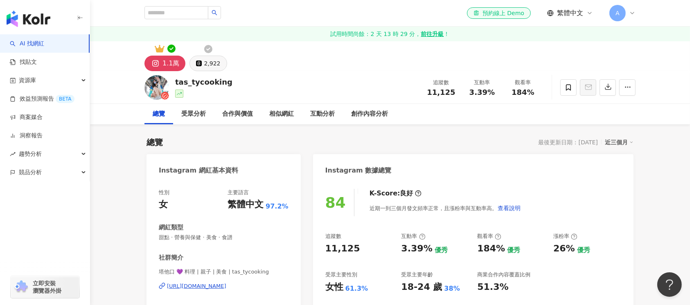
click at [211, 60] on div "2,922" at bounding box center [212, 63] width 16 height 11
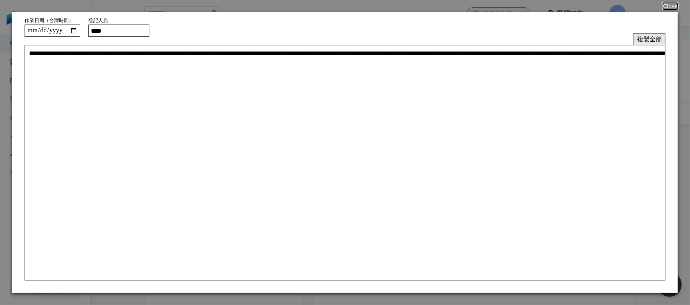
click at [645, 38] on button "複製全部" at bounding box center [649, 39] width 32 height 12
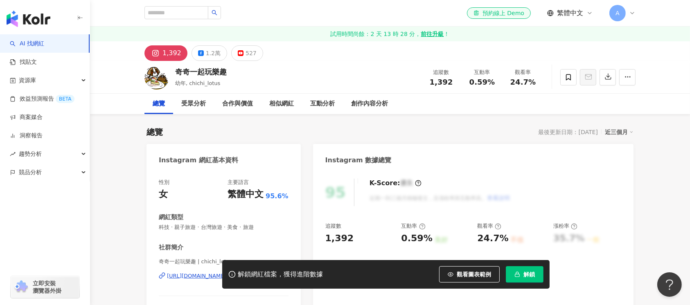
click at [177, 70] on div "奇奇一起玩樂趣 幼年, chichi_lotus 追蹤數 1,392 互動率 0.59% 觀看率 24.7%" at bounding box center [390, 77] width 524 height 32
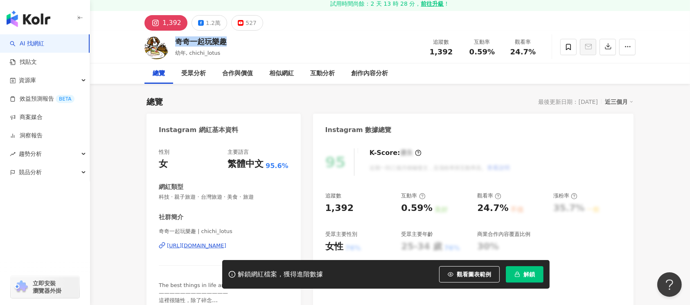
scroll to position [54, 0]
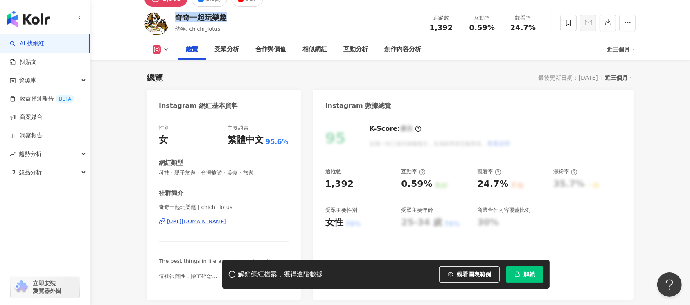
click at [192, 220] on div "https://www.instagram.com/chichi_lotus/" at bounding box center [196, 221] width 59 height 7
click at [528, 280] on button "解鎖" at bounding box center [525, 274] width 38 height 16
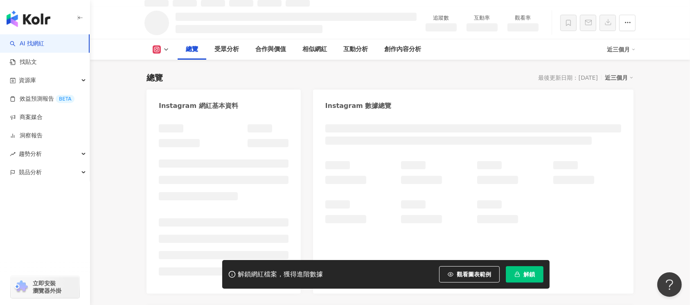
scroll to position [63, 0]
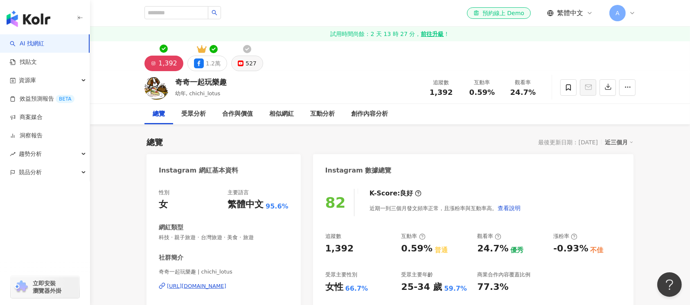
click at [245, 65] on div "527" at bounding box center [250, 63] width 11 height 11
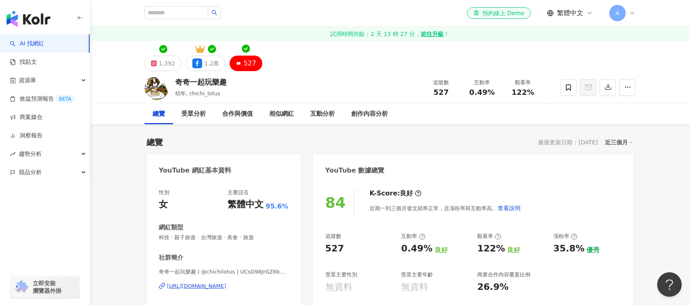
click at [285, 164] on div "YouTube 網紅基本資料" at bounding box center [223, 167] width 154 height 27
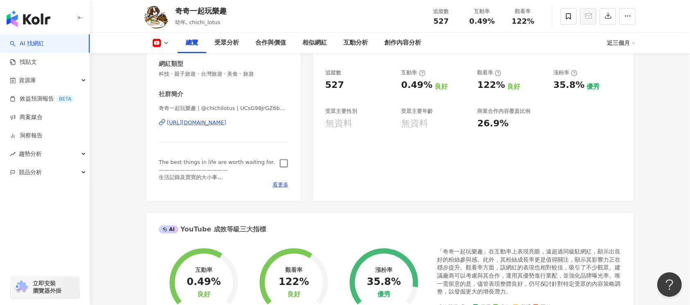
click at [282, 165] on icon "button" at bounding box center [283, 163] width 9 height 9
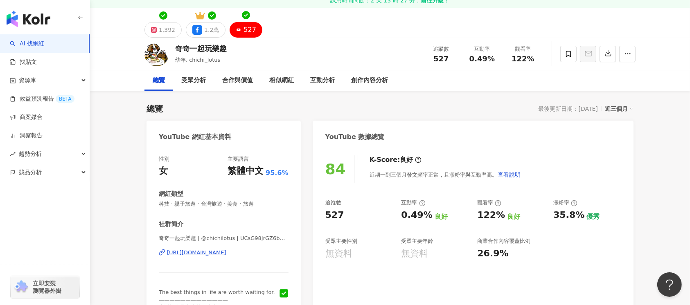
scroll to position [0, 0]
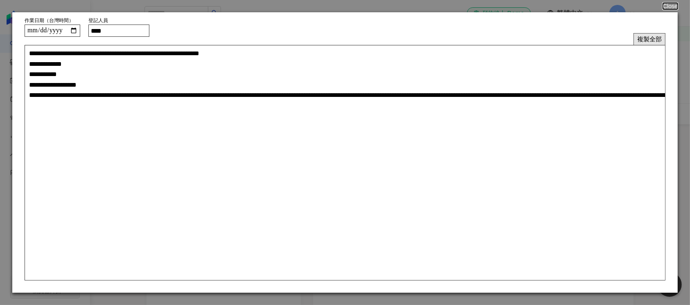
click at [638, 41] on button "複製全部" at bounding box center [649, 39] width 32 height 12
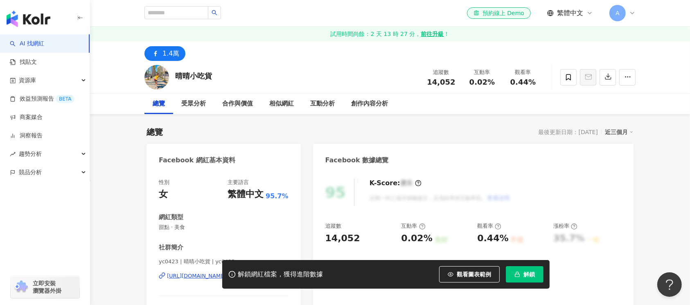
drag, startPoint x: 174, startPoint y: 74, endPoint x: 144, endPoint y: 16, distance: 66.1
click at [173, 74] on div "晴晴小吃貨 追蹤數 14,052 互動率 0.02% 觀看率 0.44%" at bounding box center [390, 77] width 524 height 32
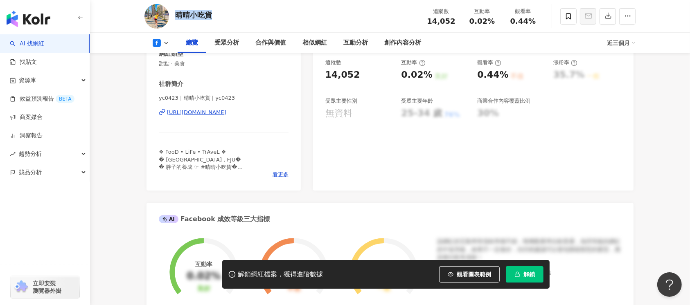
click at [226, 114] on div "[URL][DOMAIN_NAME]" at bounding box center [196, 112] width 59 height 7
click at [524, 271] on span "解鎖" at bounding box center [528, 274] width 11 height 7
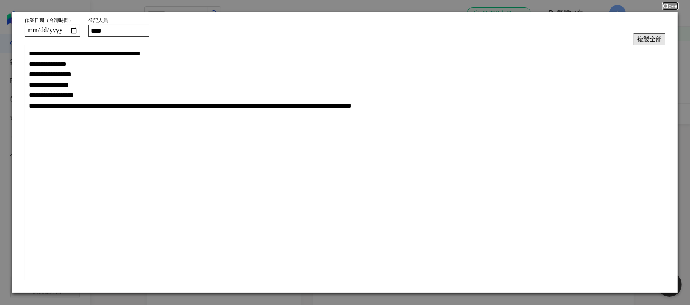
click at [645, 41] on button "複製全部" at bounding box center [649, 39] width 32 height 12
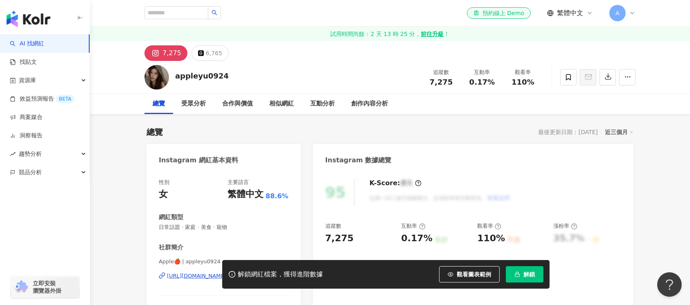
drag, startPoint x: 171, startPoint y: 74, endPoint x: 258, endPoint y: 78, distance: 86.4
click at [171, 73] on div "appleyu0924 追蹤數 7,275 互動率 0.17% 觀看率 110%" at bounding box center [390, 77] width 524 height 32
click at [189, 273] on div "解鎖網紅檔案，獲得進階數據 觀看圖表範例 解鎖" at bounding box center [345, 274] width 690 height 29
click at [189, 276] on div "解鎖網紅檔案，獲得進階數據 觀看圖表範例 解鎖" at bounding box center [345, 274] width 690 height 29
click at [184, 277] on div "解鎖網紅檔案，獲得進階數據 觀看圖表範例 解鎖" at bounding box center [345, 274] width 690 height 29
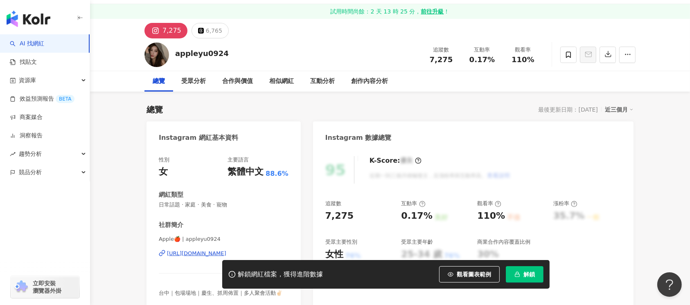
scroll to position [54, 0]
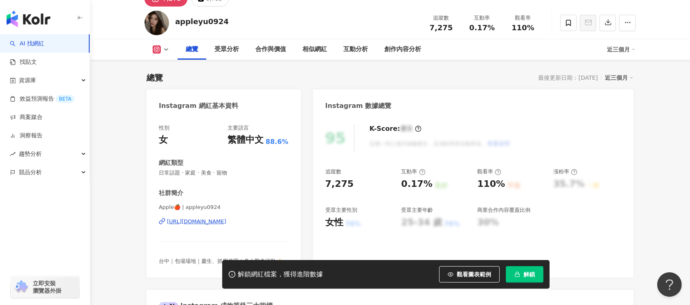
click at [190, 222] on div "https://www.instagram.com/appleyu0924/" at bounding box center [196, 221] width 59 height 7
click at [526, 274] on span "解鎖" at bounding box center [528, 274] width 11 height 7
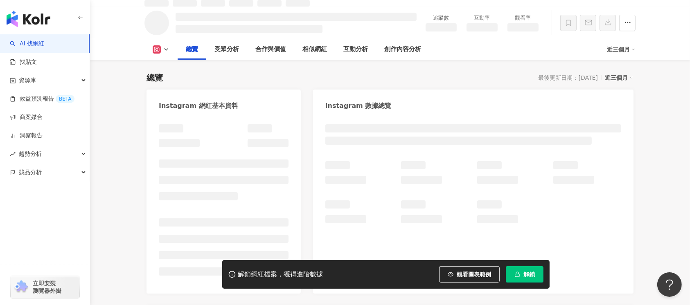
scroll to position [63, 0]
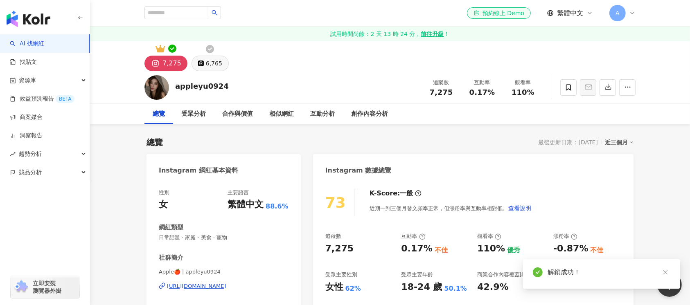
click at [207, 56] on button "6,765" at bounding box center [209, 64] width 37 height 16
click at [206, 65] on div "6,765" at bounding box center [214, 63] width 16 height 11
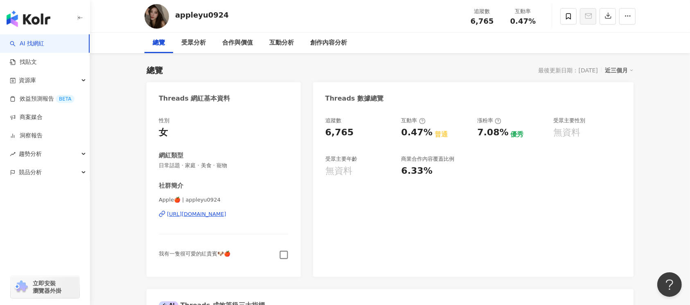
scroll to position [109, 0]
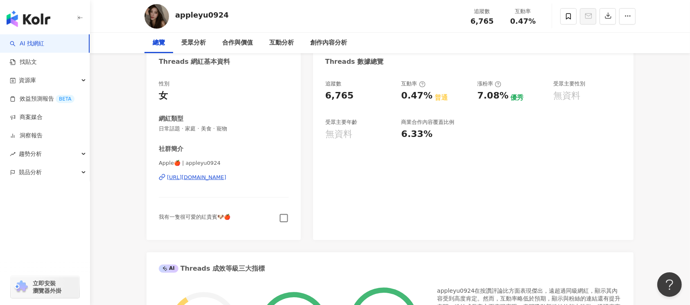
click at [279, 214] on icon "button" at bounding box center [283, 218] width 8 height 8
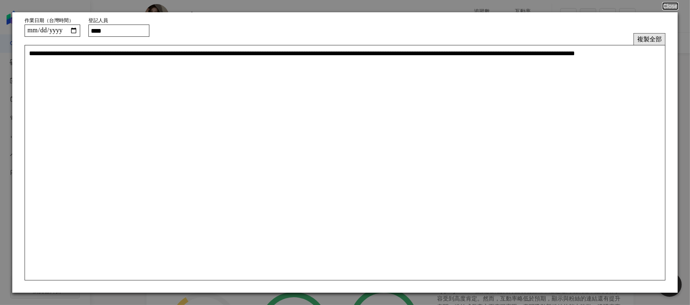
click at [648, 40] on button "複製全部" at bounding box center [649, 39] width 32 height 12
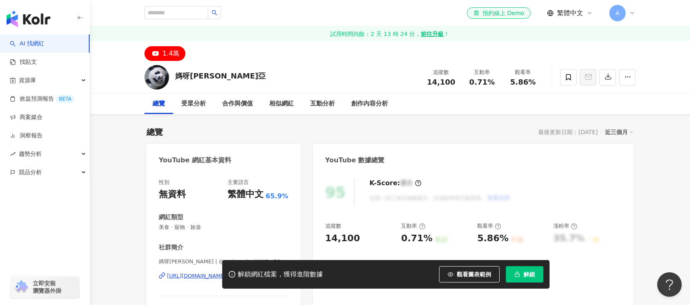
click at [175, 76] on div "媽呀麻亞 追蹤數 14,100 互動率 0.71% 觀看率 5.86%" at bounding box center [390, 77] width 524 height 32
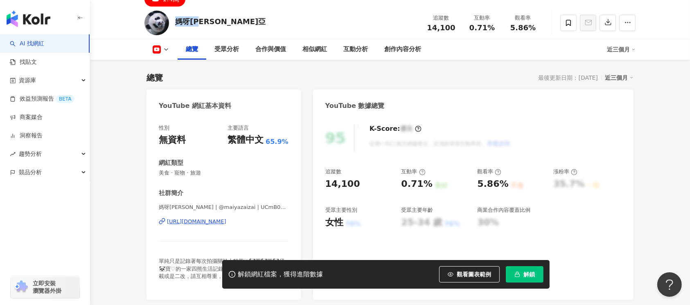
click at [214, 221] on div "[URL][DOMAIN_NAME]" at bounding box center [196, 221] width 59 height 7
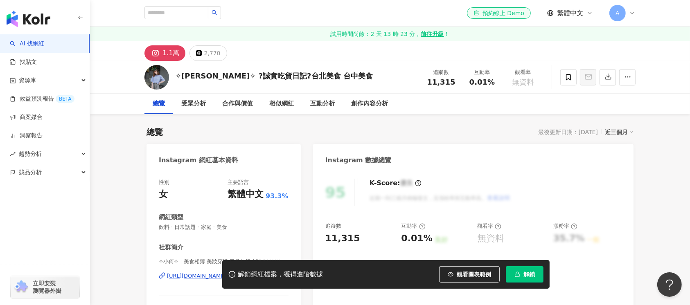
drag, startPoint x: 337, startPoint y: 76, endPoint x: 178, endPoint y: 74, distance: 159.5
click at [176, 76] on div "✧[PERSON_NAME]✧ ?誠實吃貨日記?台北美食 台中美食 追蹤數 11,315 互動率 0.01% 觀看率 無資料" at bounding box center [390, 77] width 524 height 32
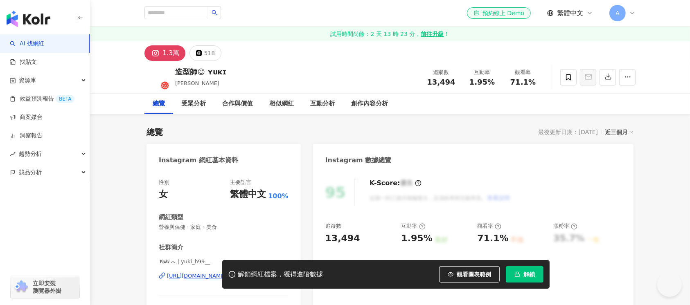
drag, startPoint x: 173, startPoint y: 67, endPoint x: 157, endPoint y: 5, distance: 64.3
click at [173, 70] on div "造型師☺︎︎ ʏᴜᴋɪ [PERSON_NAME] 追蹤數 13,494 互動率 1.95% 觀看率 71.1%" at bounding box center [390, 77] width 524 height 32
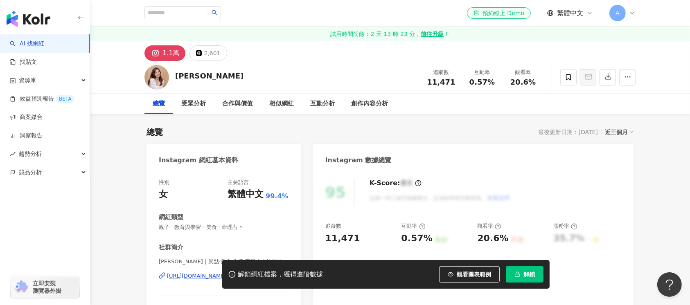
click at [174, 76] on div "文[PERSON_NAME] 追蹤數 11,471 互動率 0.57% 觀看率 20.6%" at bounding box center [390, 77] width 524 height 32
click at [174, 77] on div "michelle.shareuplay 追蹤數 12,034 互動率 1.2% 觀看率 8.17%" at bounding box center [390, 77] width 524 height 32
